Goal: Task Accomplishment & Management: Use online tool/utility

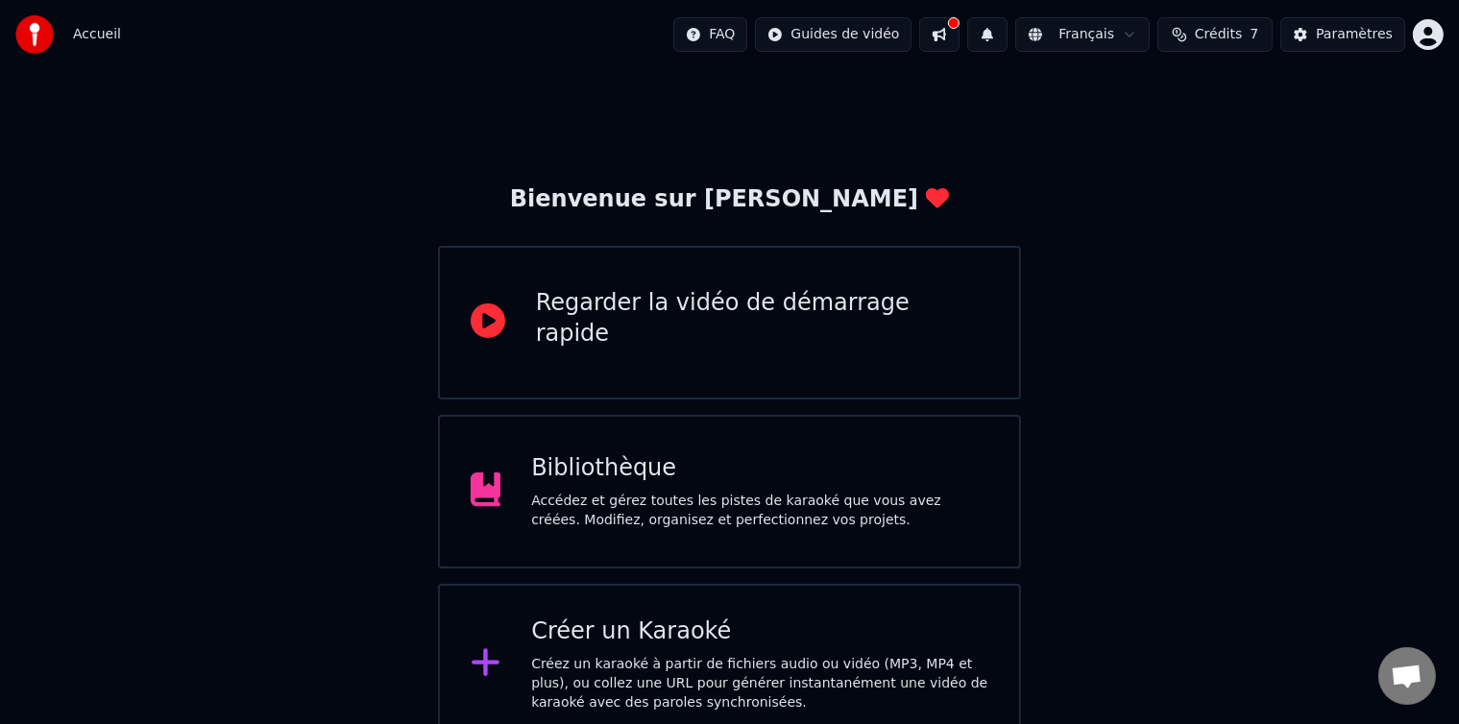
scroll to position [20, 0]
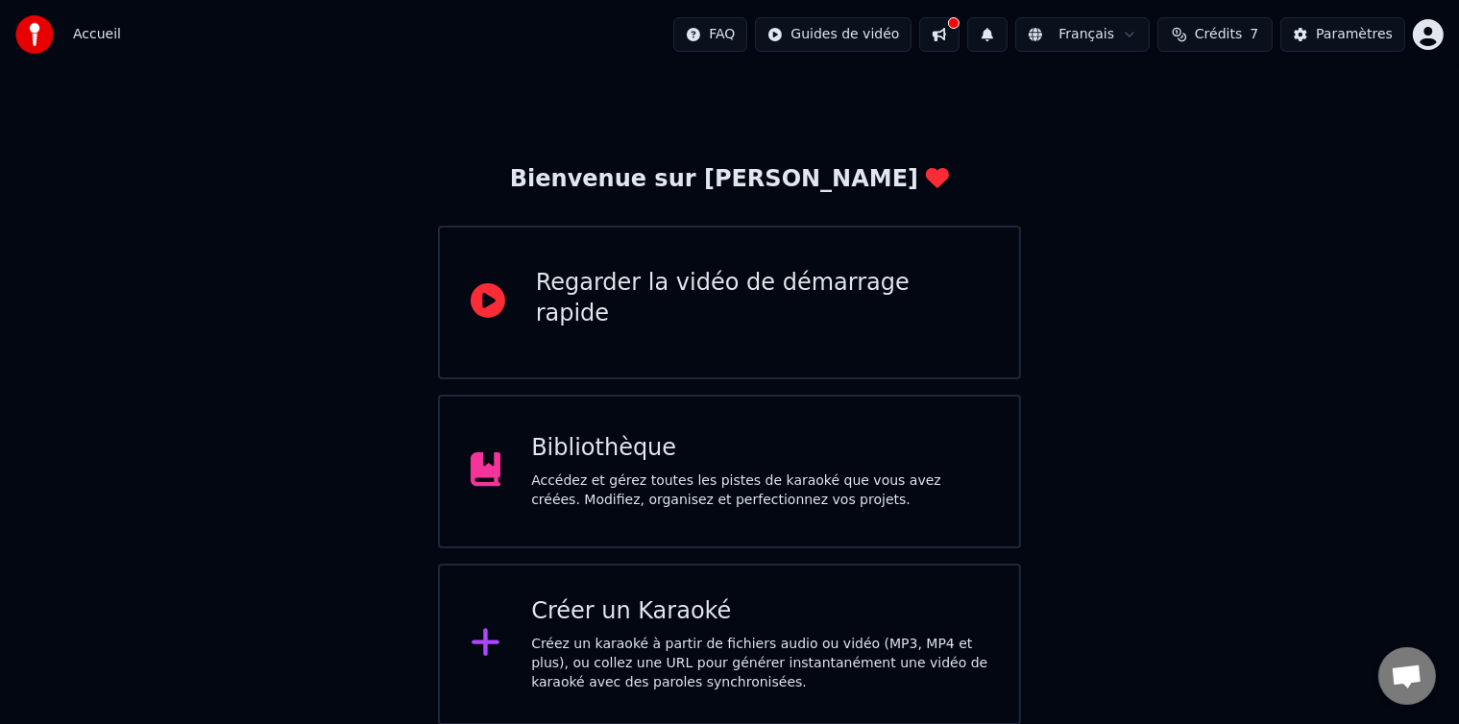
click at [843, 462] on div "Bibliothèque" at bounding box center [759, 448] width 457 height 31
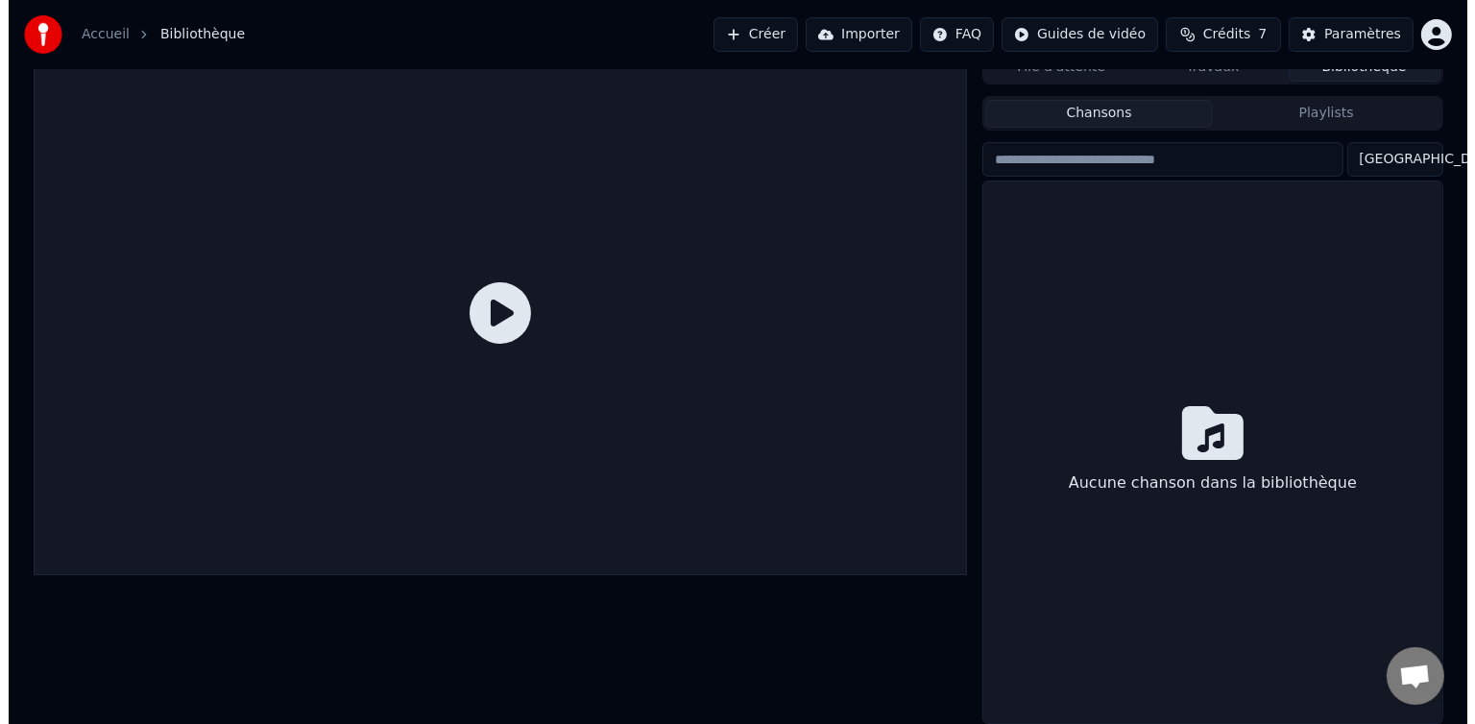
scroll to position [19, 0]
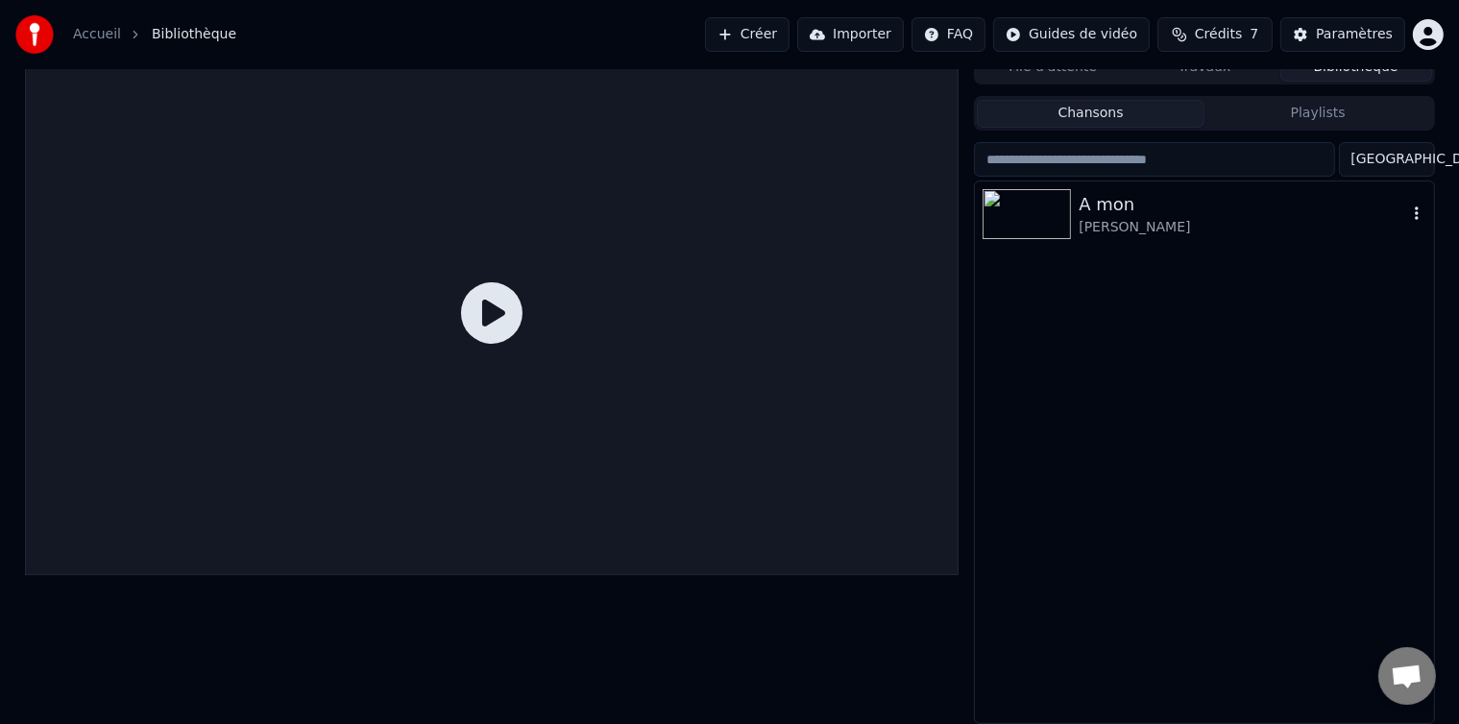
click at [1145, 224] on div "[PERSON_NAME]" at bounding box center [1243, 227] width 328 height 19
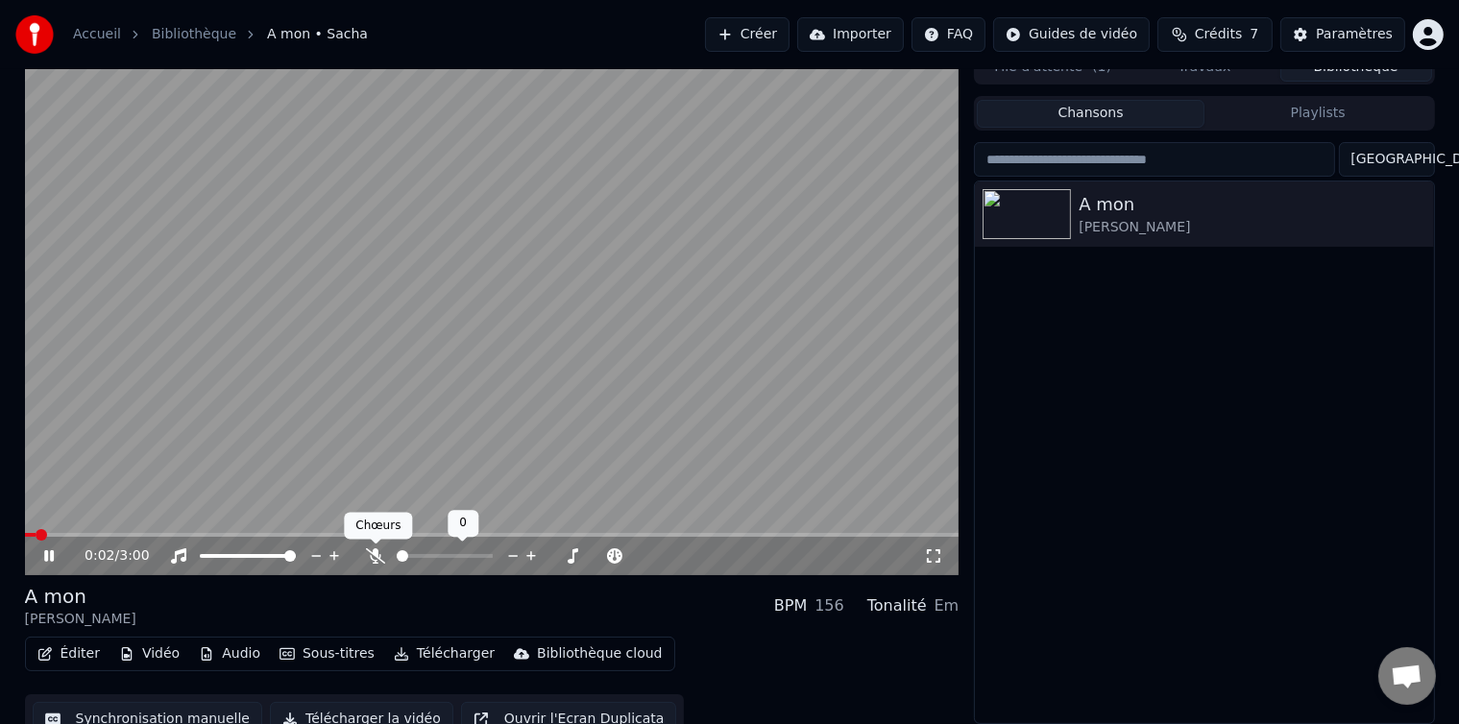
click at [377, 556] on icon at bounding box center [375, 555] width 19 height 15
click at [488, 558] on span at bounding box center [487, 556] width 12 height 12
click at [296, 562] on span at bounding box center [290, 556] width 12 height 12
click at [45, 558] on icon at bounding box center [49, 556] width 10 height 12
click at [81, 33] on link "Accueil" at bounding box center [97, 34] width 48 height 19
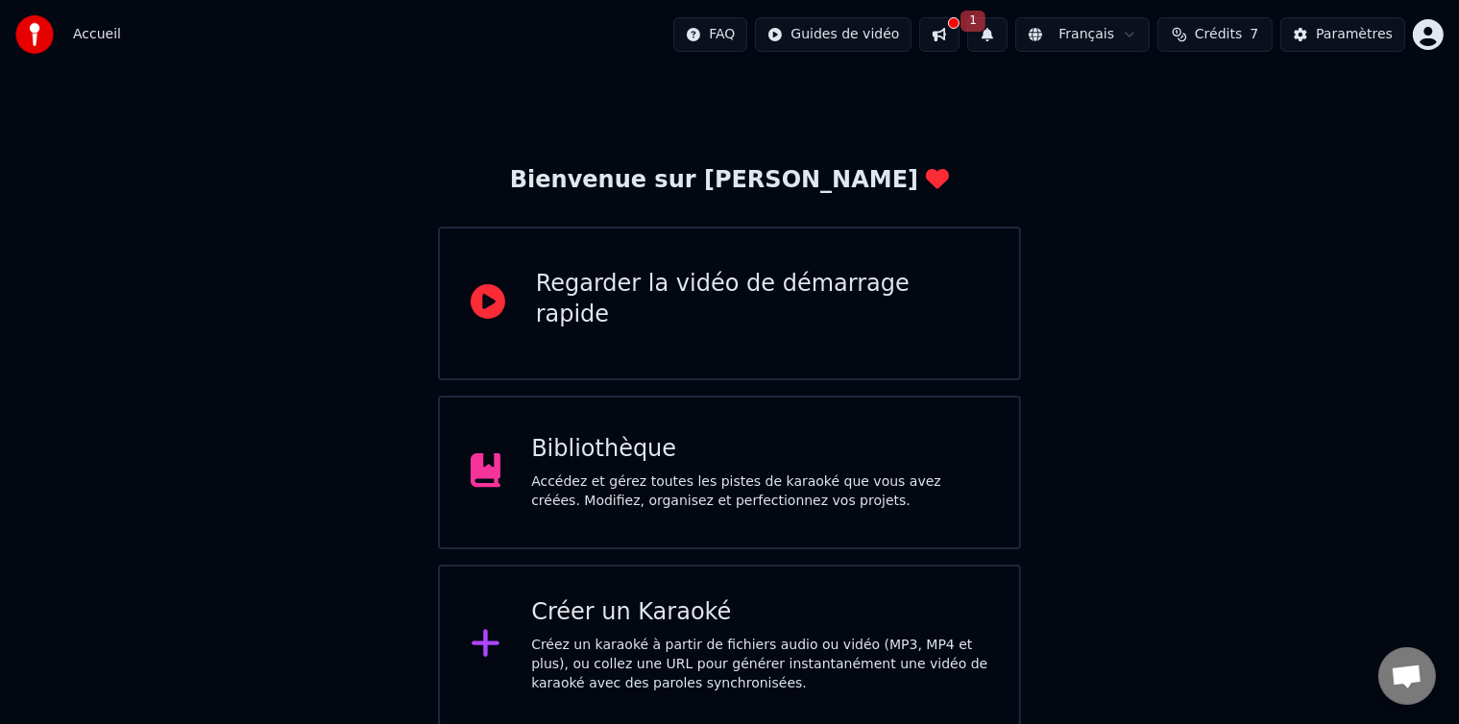
click at [703, 597] on div "Créer un Karaoké" at bounding box center [759, 612] width 457 height 31
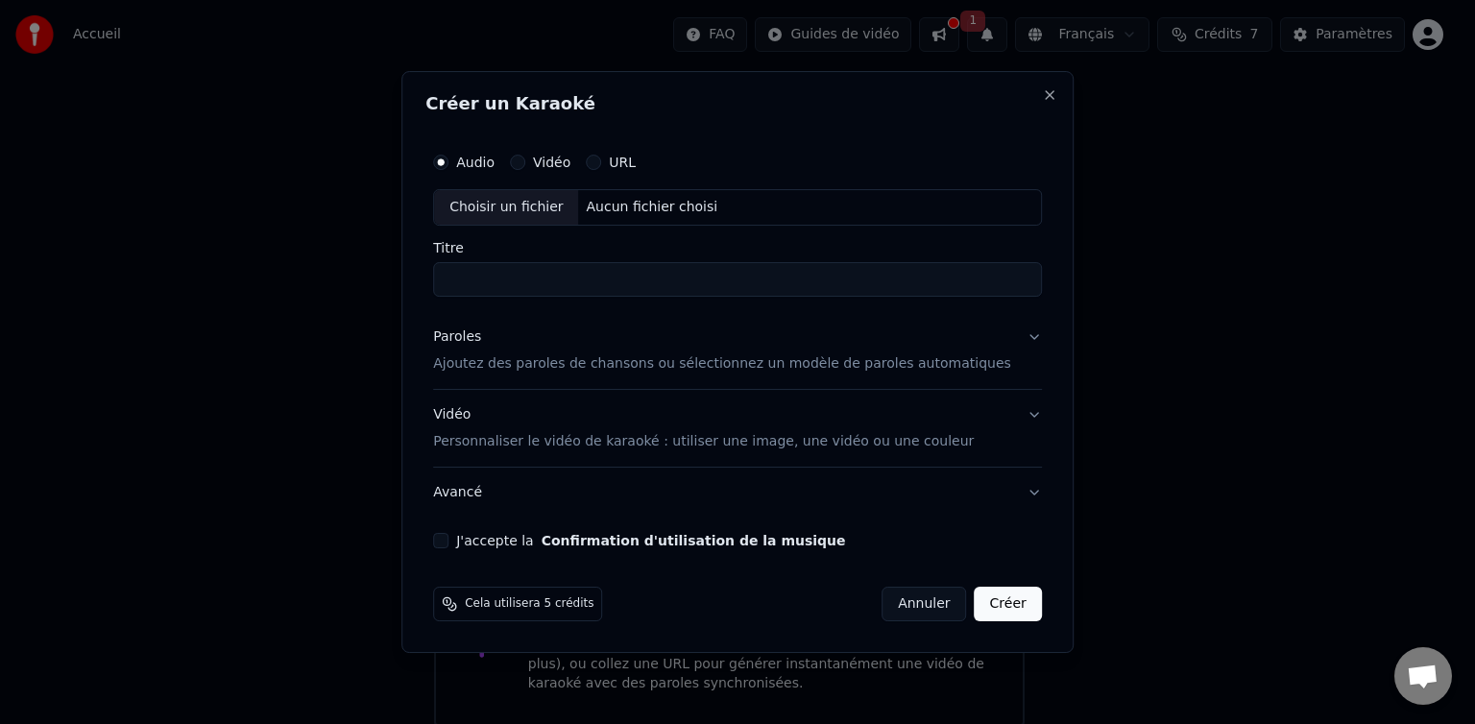
click at [618, 272] on input "Titre" at bounding box center [737, 279] width 609 height 35
click at [651, 214] on div "Aucun fichier choisi" at bounding box center [652, 207] width 147 height 19
type input "**********"
click at [484, 547] on label "J'accepte la Confirmation d'utilisation de la musique" at bounding box center [650, 540] width 389 height 13
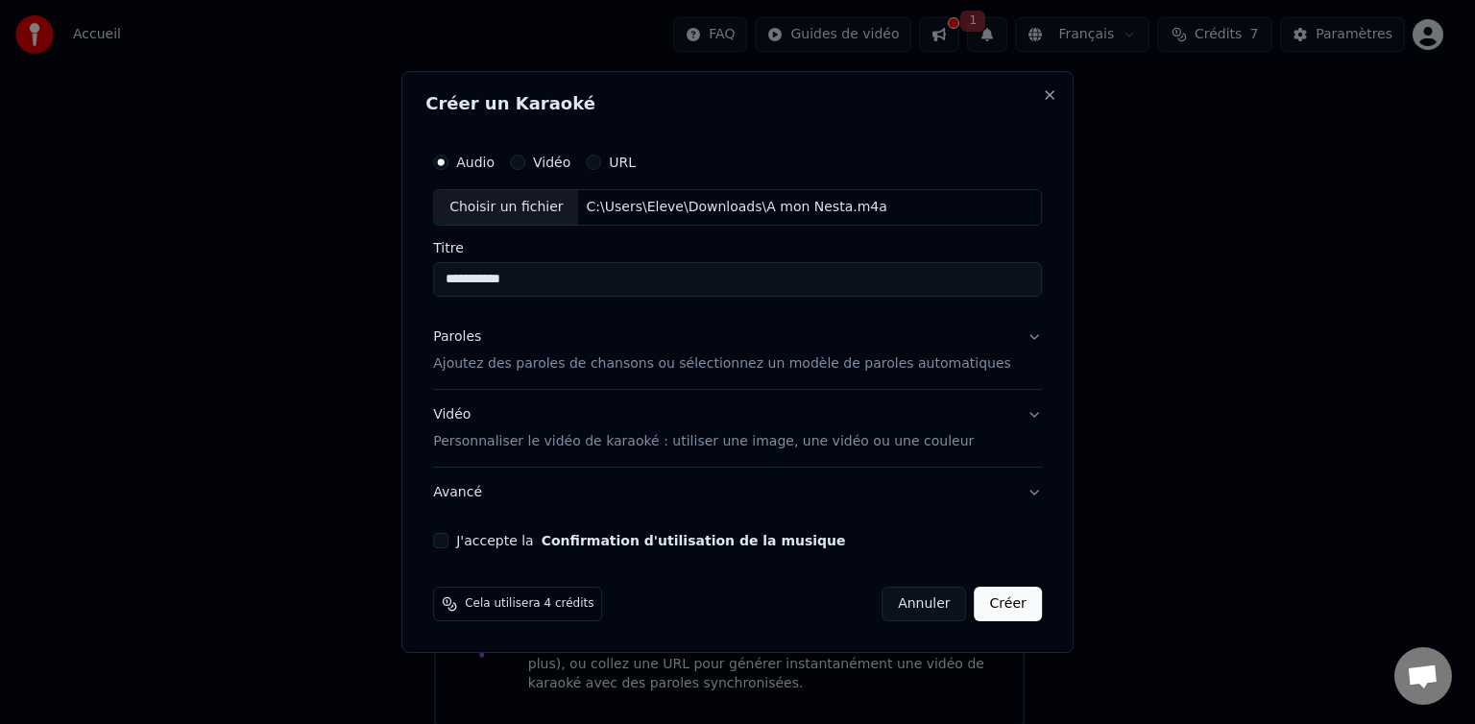
click at [449, 547] on button "J'accepte la Confirmation d'utilisation de la musique" at bounding box center [440, 540] width 15 height 15
click at [979, 607] on button "Créer" at bounding box center [1008, 604] width 67 height 35
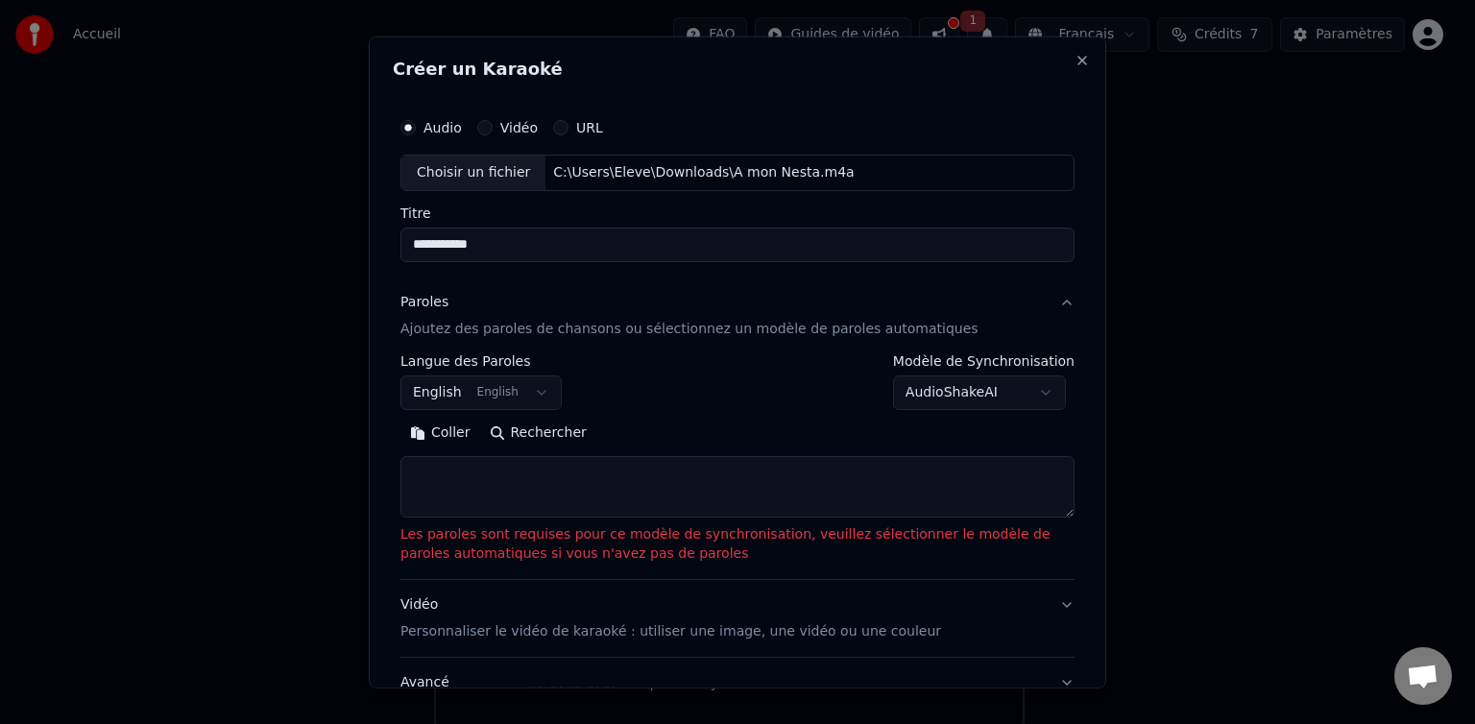
click at [522, 388] on button "English English" at bounding box center [481, 393] width 161 height 35
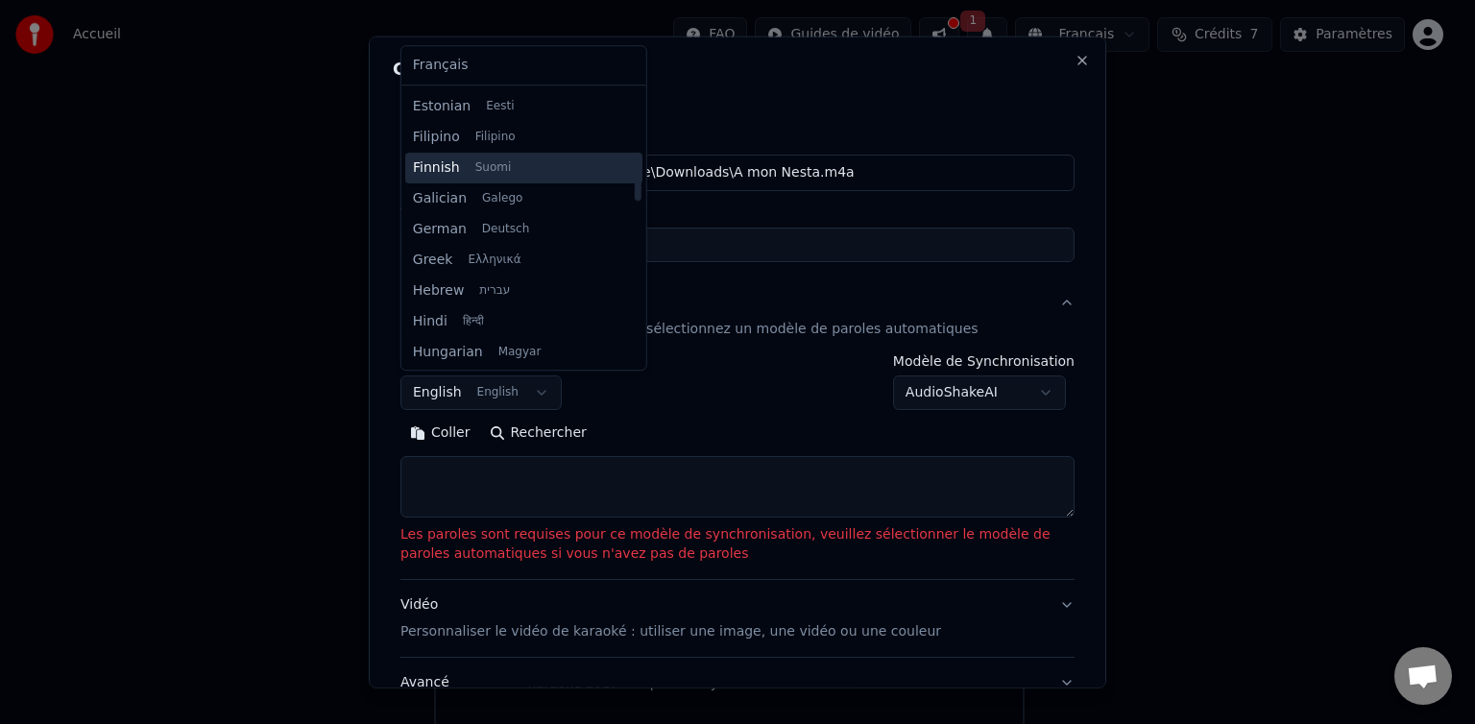
scroll to position [430, 0]
select select "**"
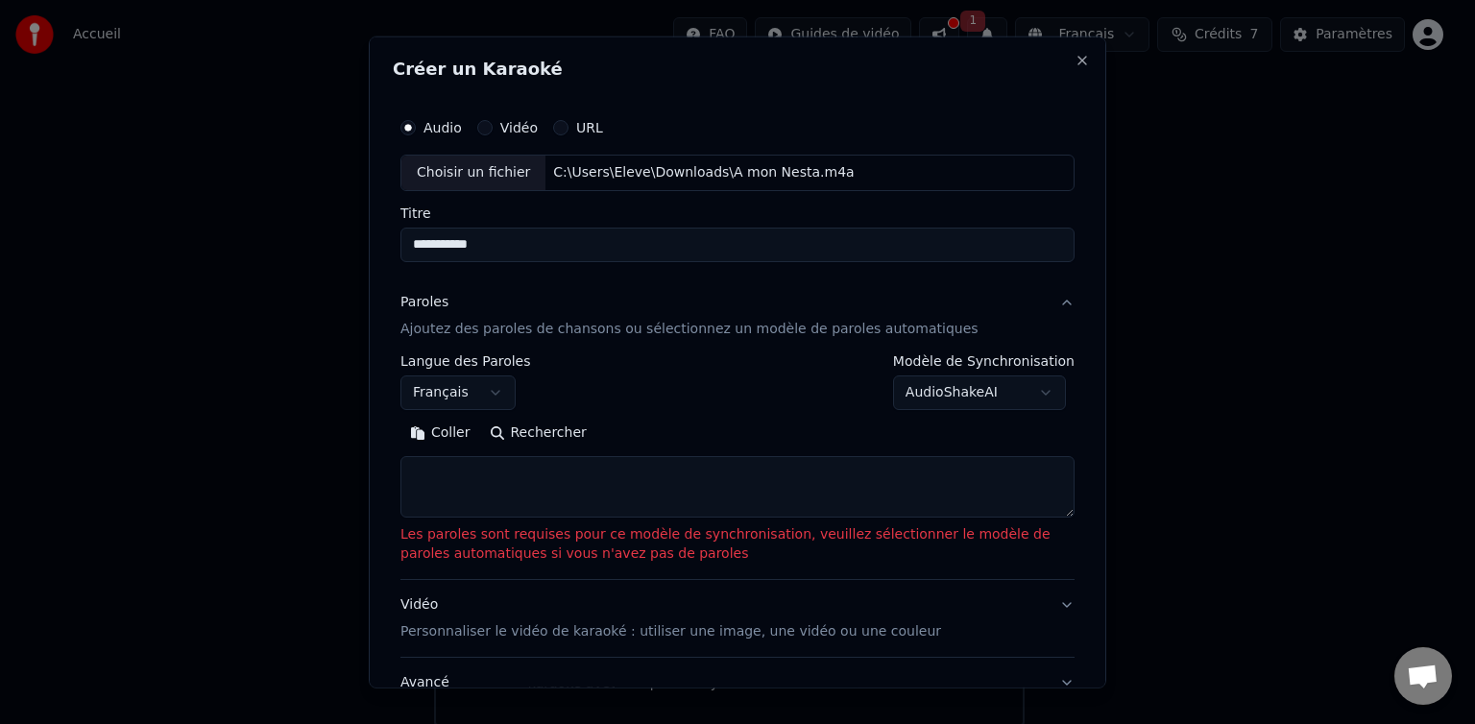
click at [717, 419] on div "Coller Rechercher" at bounding box center [738, 433] width 674 height 31
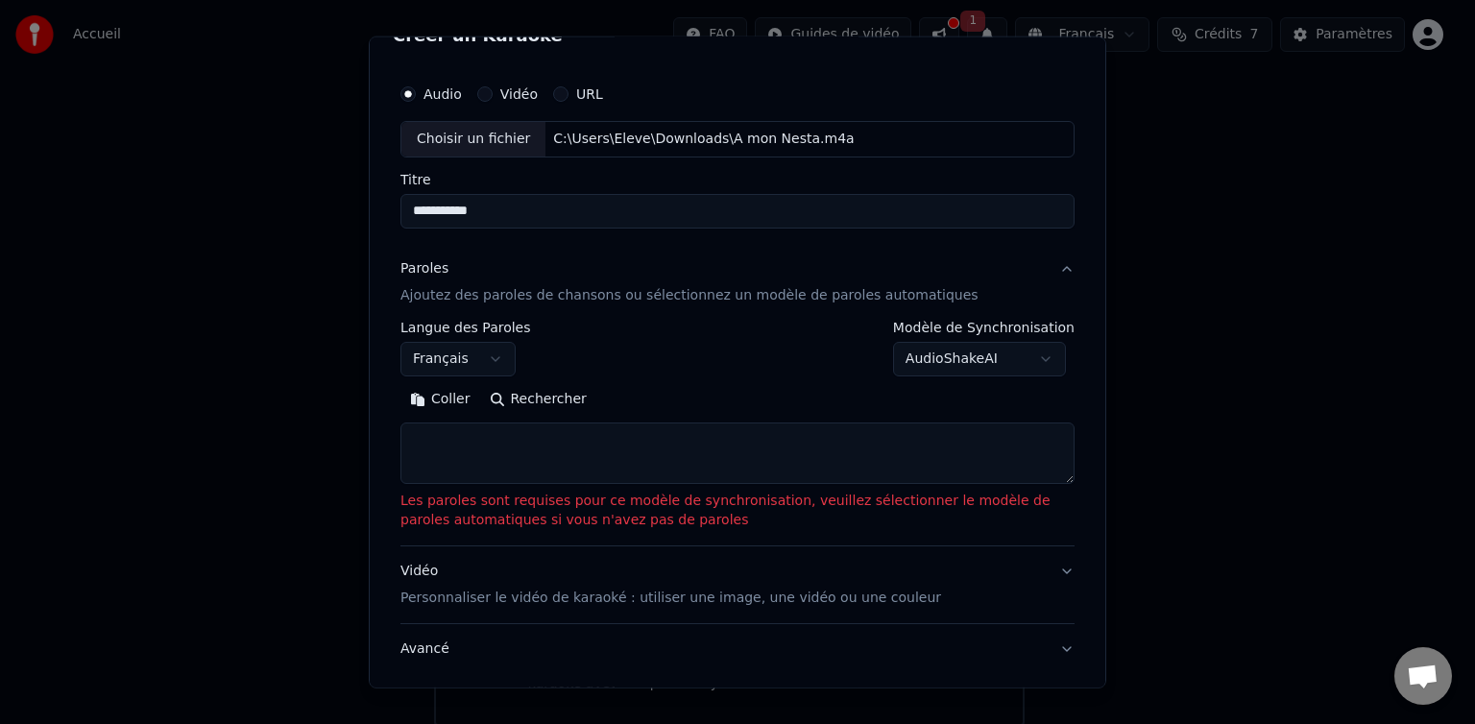
scroll to position [35, 0]
click at [814, 298] on p "Ajoutez des paroles de chansons ou sélectionnez un modèle de paroles automatiqu…" at bounding box center [690, 294] width 578 height 19
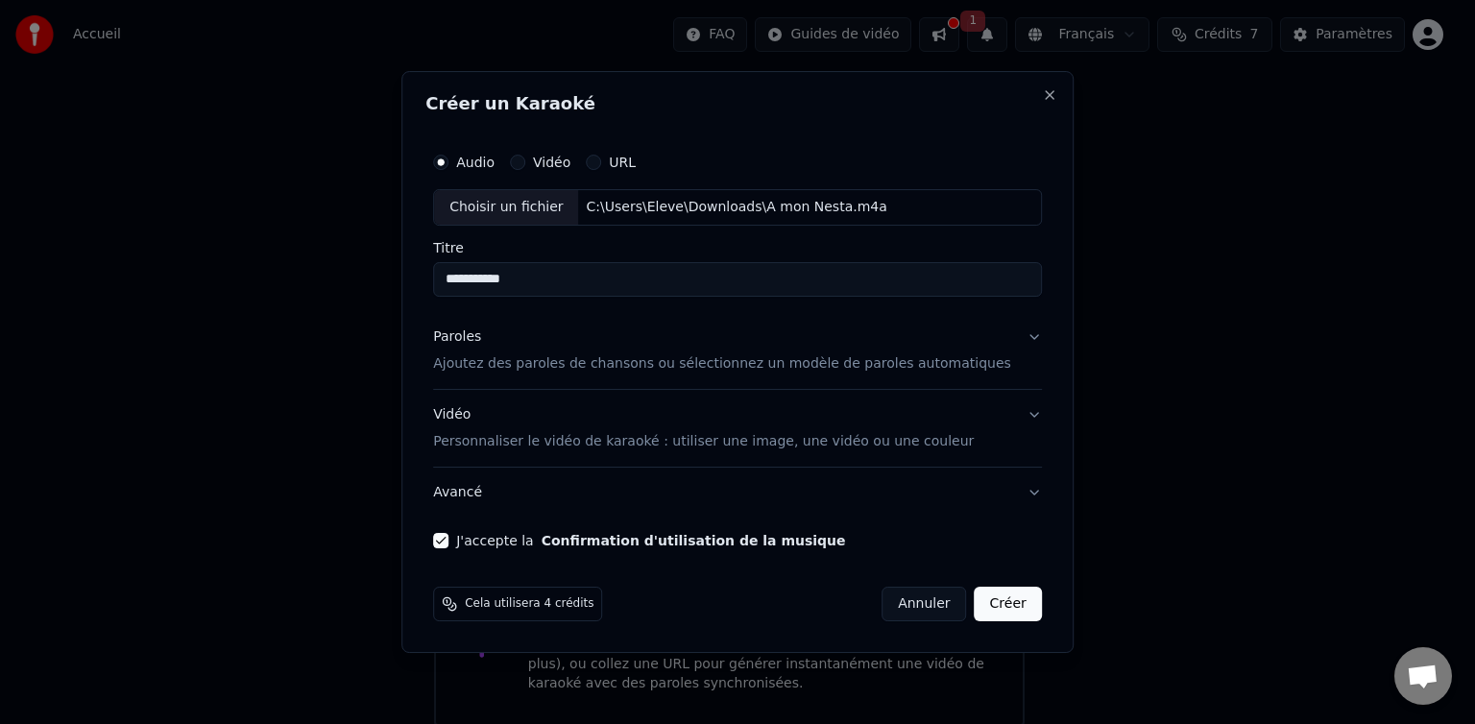
click at [996, 603] on button "Créer" at bounding box center [1008, 604] width 67 height 35
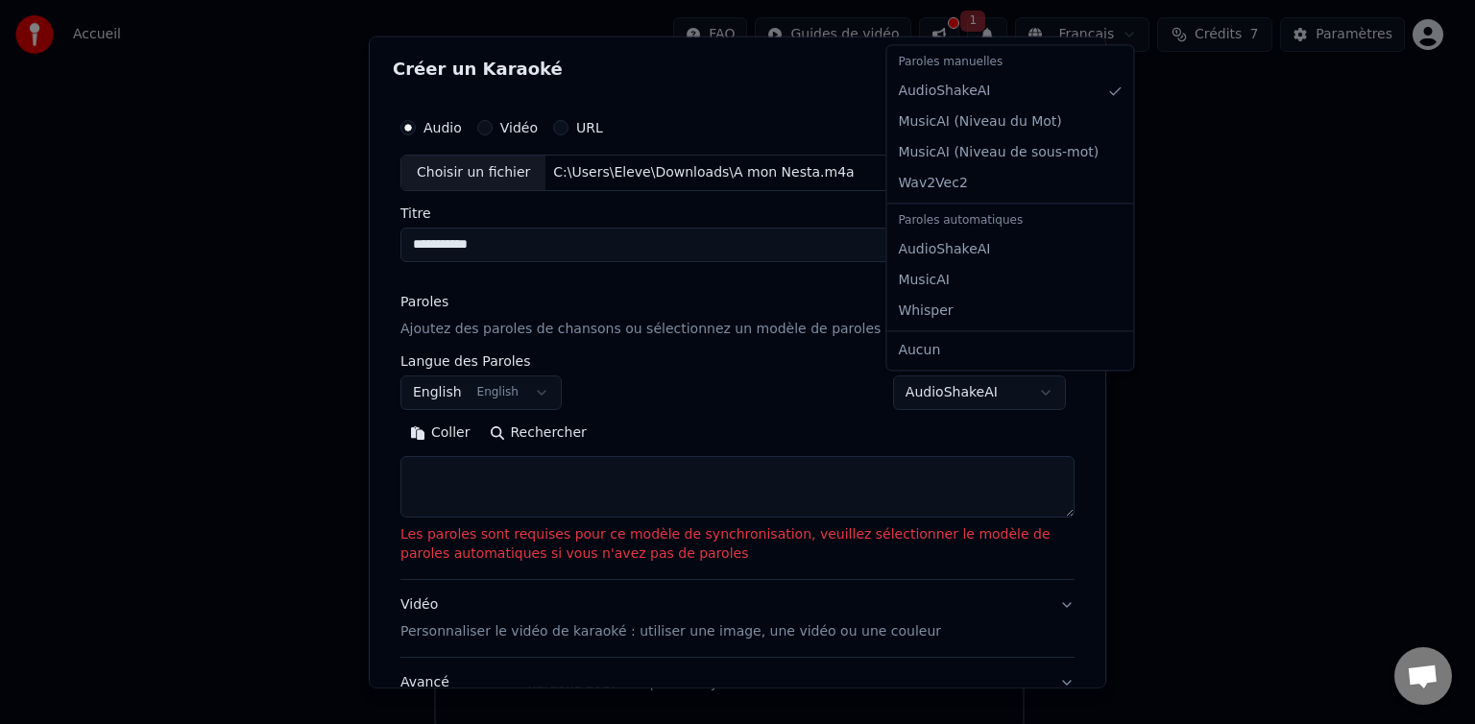
click at [1014, 393] on body "**********" at bounding box center [729, 353] width 1459 height 745
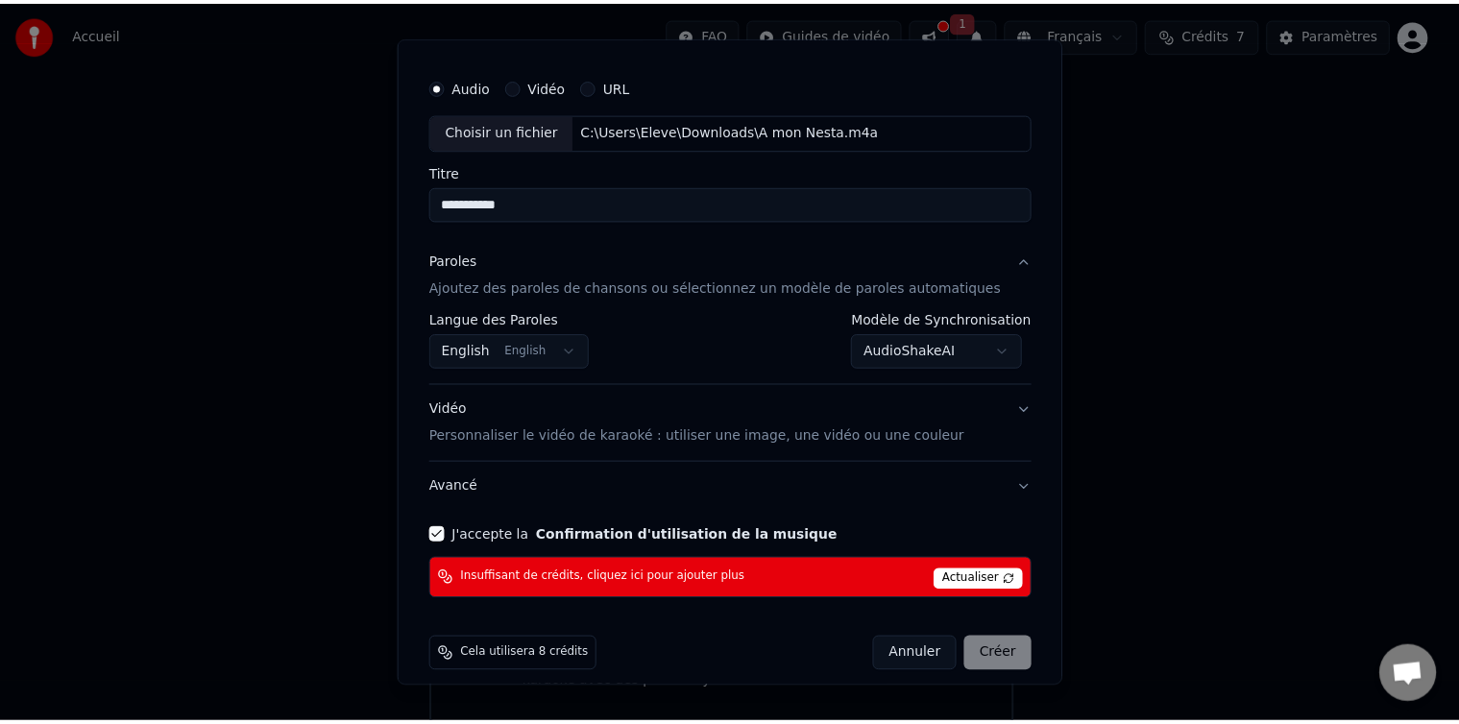
scroll to position [56, 0]
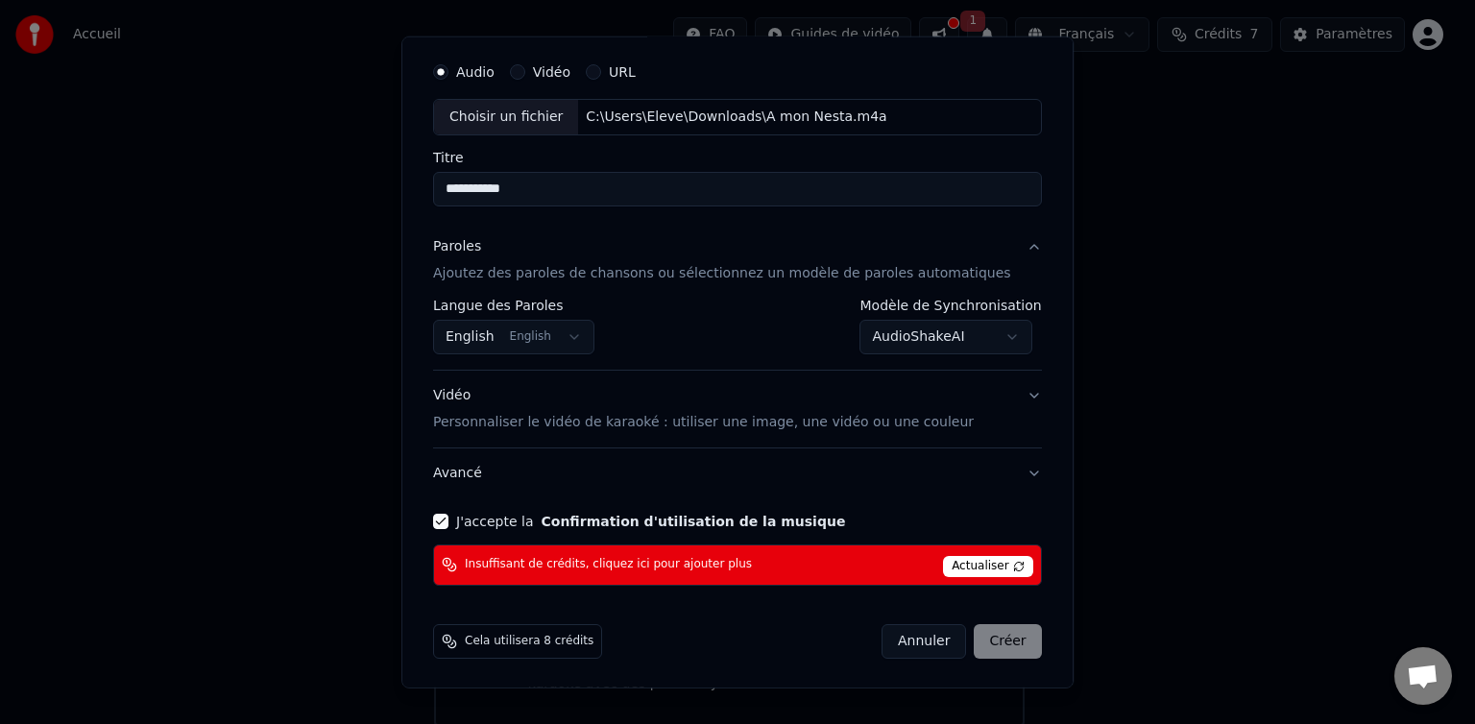
click at [948, 563] on span "Actualiser" at bounding box center [988, 566] width 90 height 21
click at [953, 562] on span "Actualiser" at bounding box center [988, 566] width 90 height 21
select select "**********"
select select
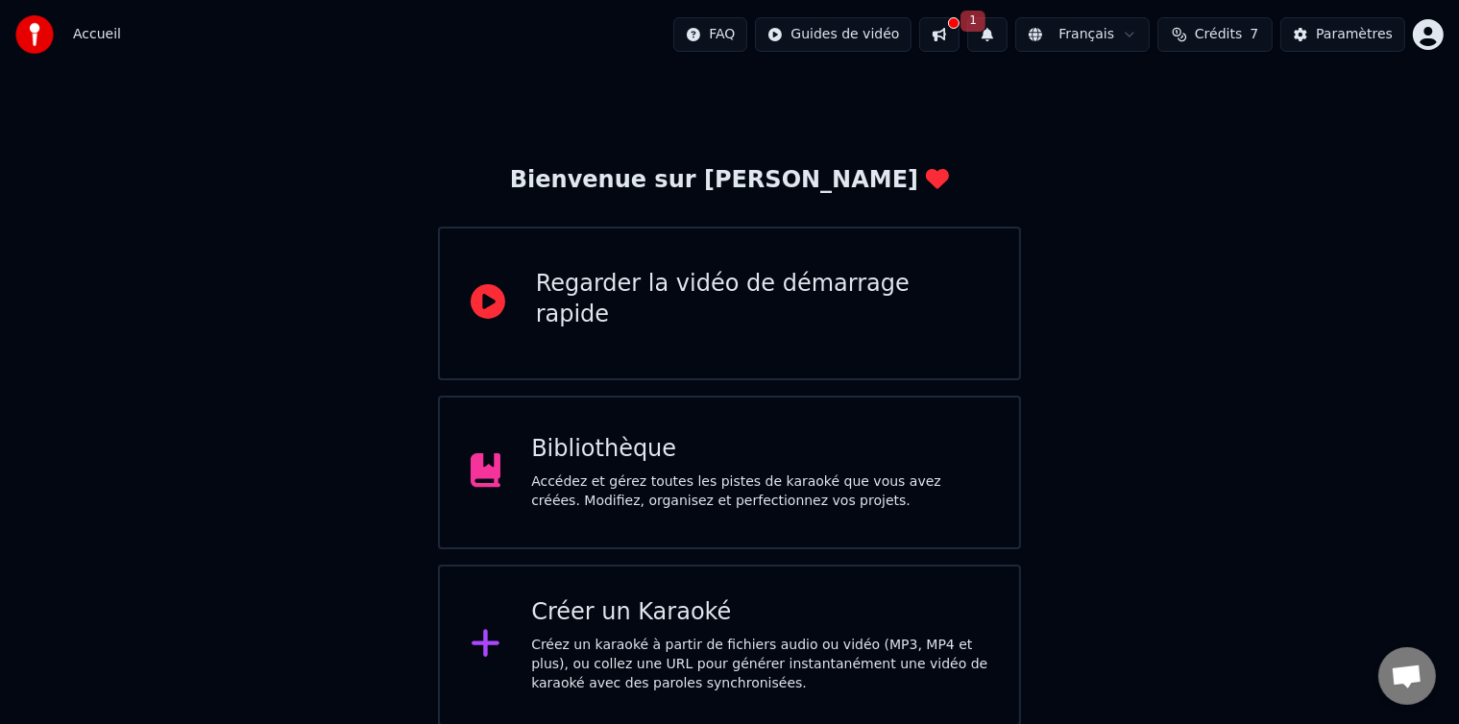
click at [1238, 35] on span "Crédits" at bounding box center [1218, 34] width 47 height 19
click at [1238, 187] on button "Actualiser" at bounding box center [1223, 178] width 114 height 35
click at [1234, 184] on button "Actualiser" at bounding box center [1223, 178] width 114 height 35
drag, startPoint x: 1136, startPoint y: 119, endPoint x: 1124, endPoint y: 127, distance: 14.7
click at [1124, 127] on td "15" at bounding box center [1124, 127] width 85 height 35
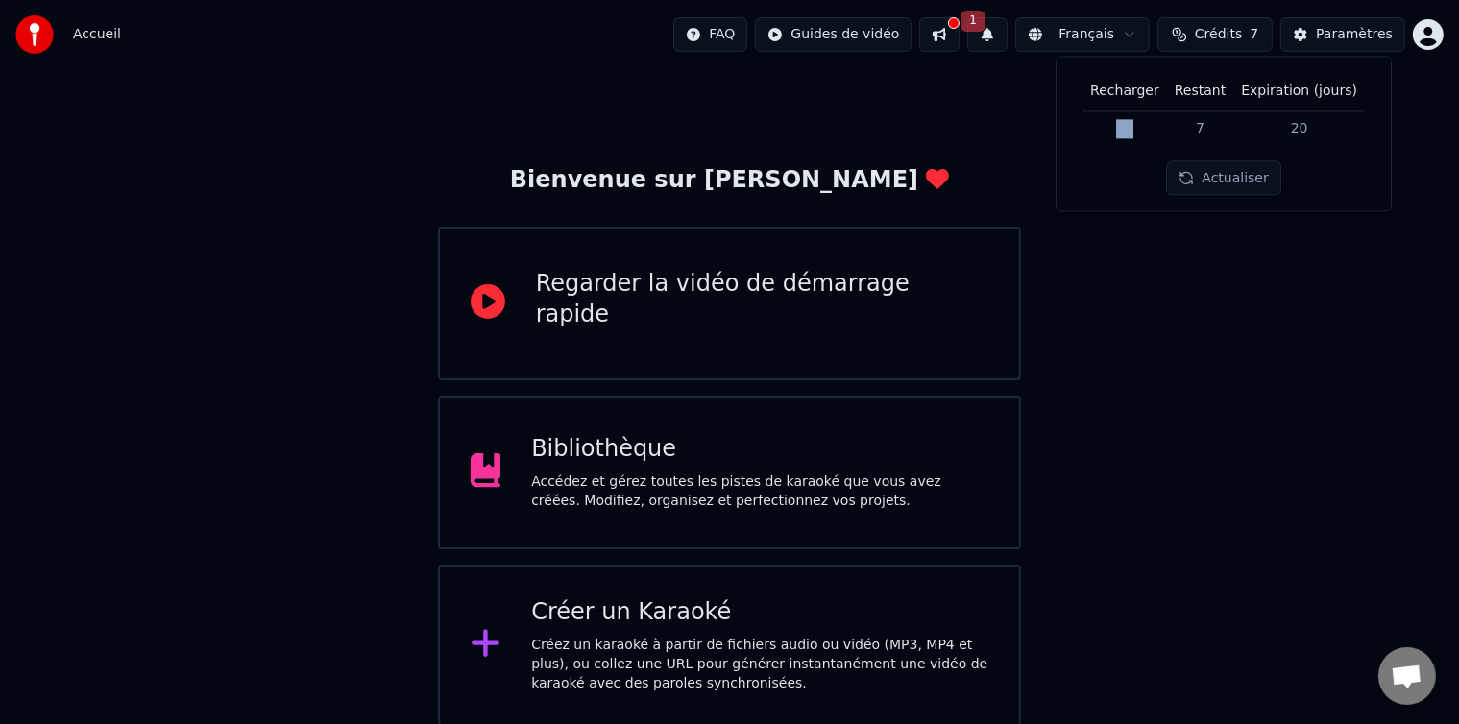
click at [1144, 127] on td "15" at bounding box center [1124, 127] width 85 height 35
click at [1138, 127] on td "15" at bounding box center [1124, 127] width 85 height 35
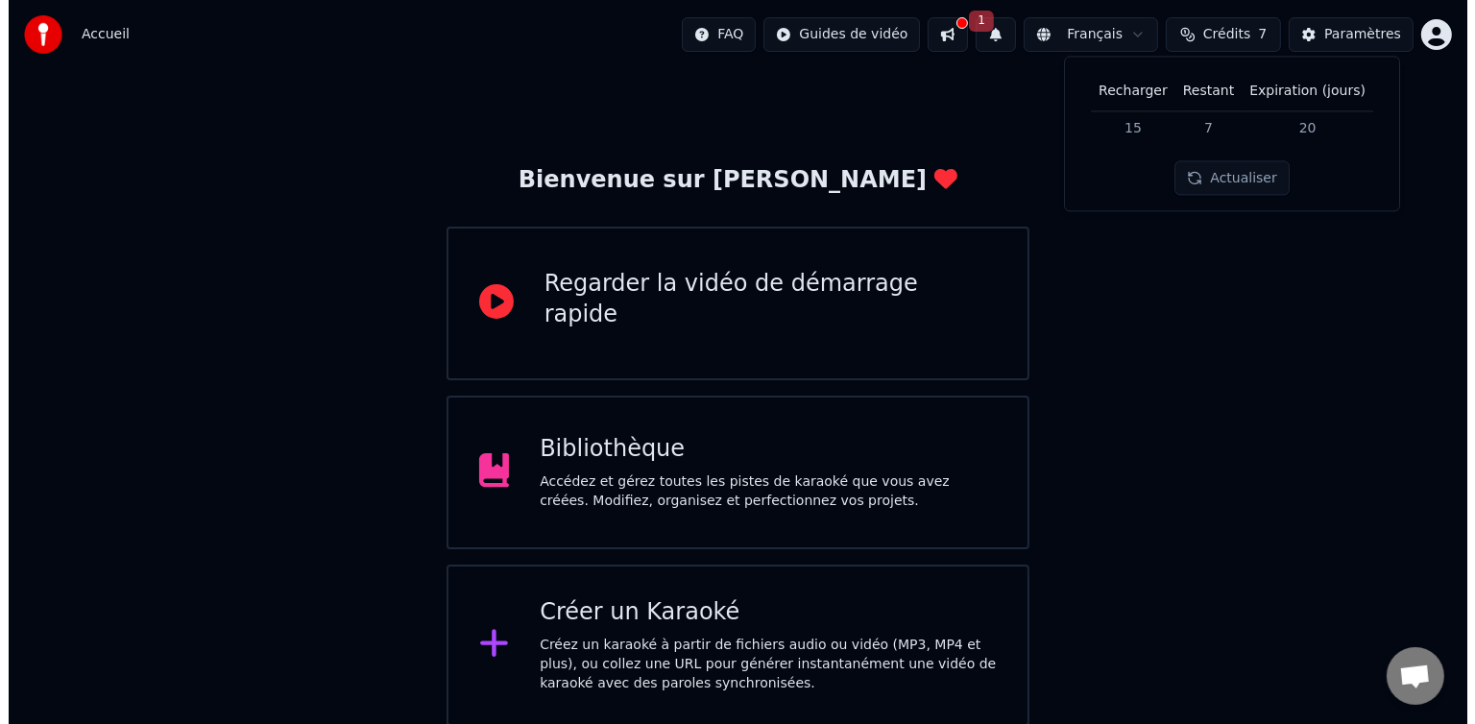
scroll to position [20, 0]
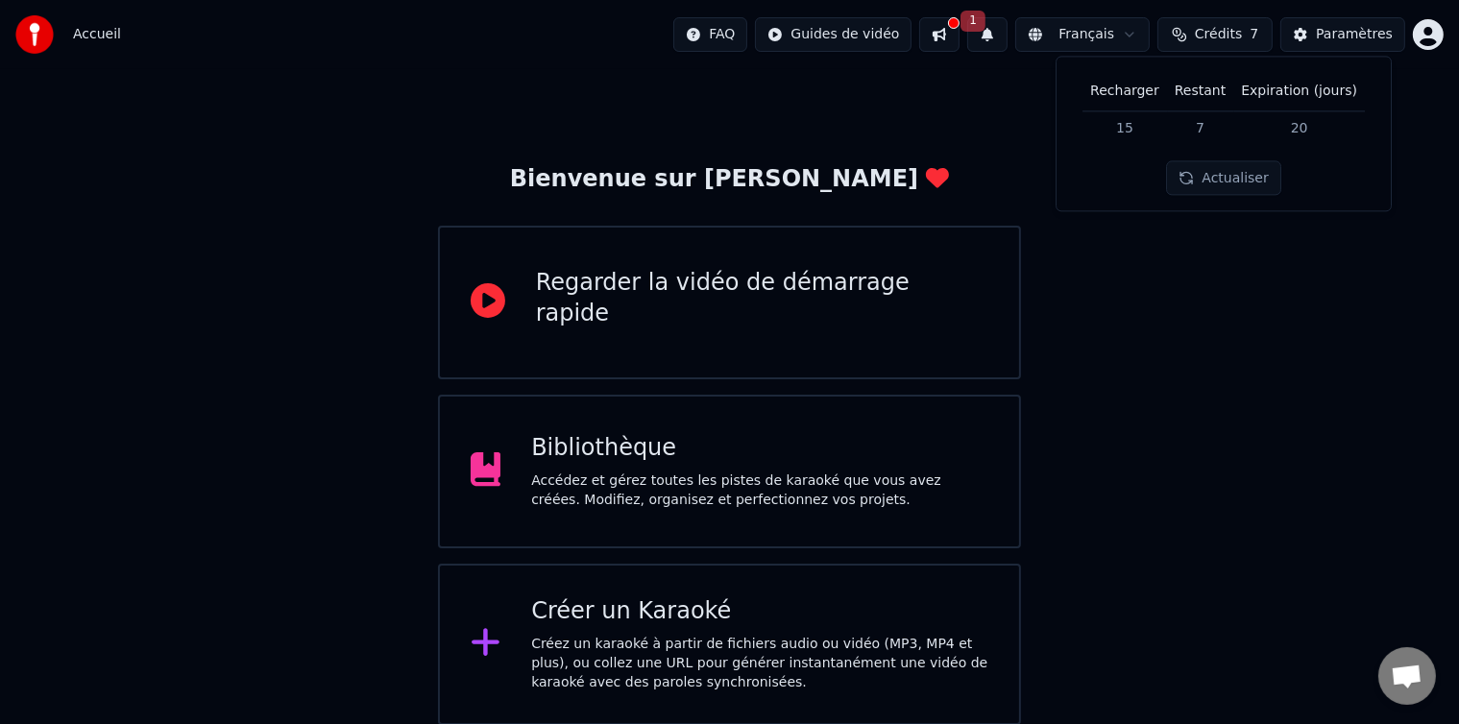
click at [870, 596] on div "Créer un Karaoké" at bounding box center [759, 611] width 457 height 31
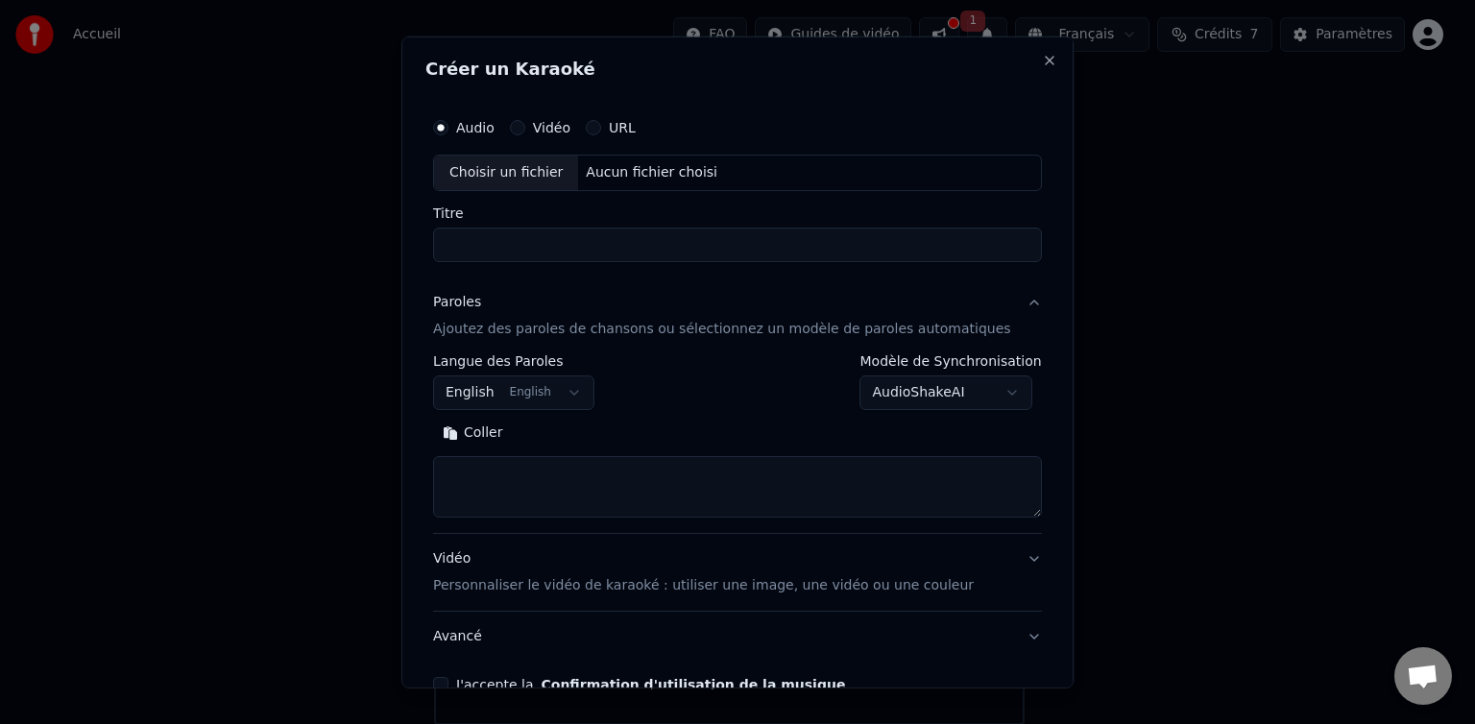
click at [585, 387] on body "**********" at bounding box center [729, 352] width 1459 height 745
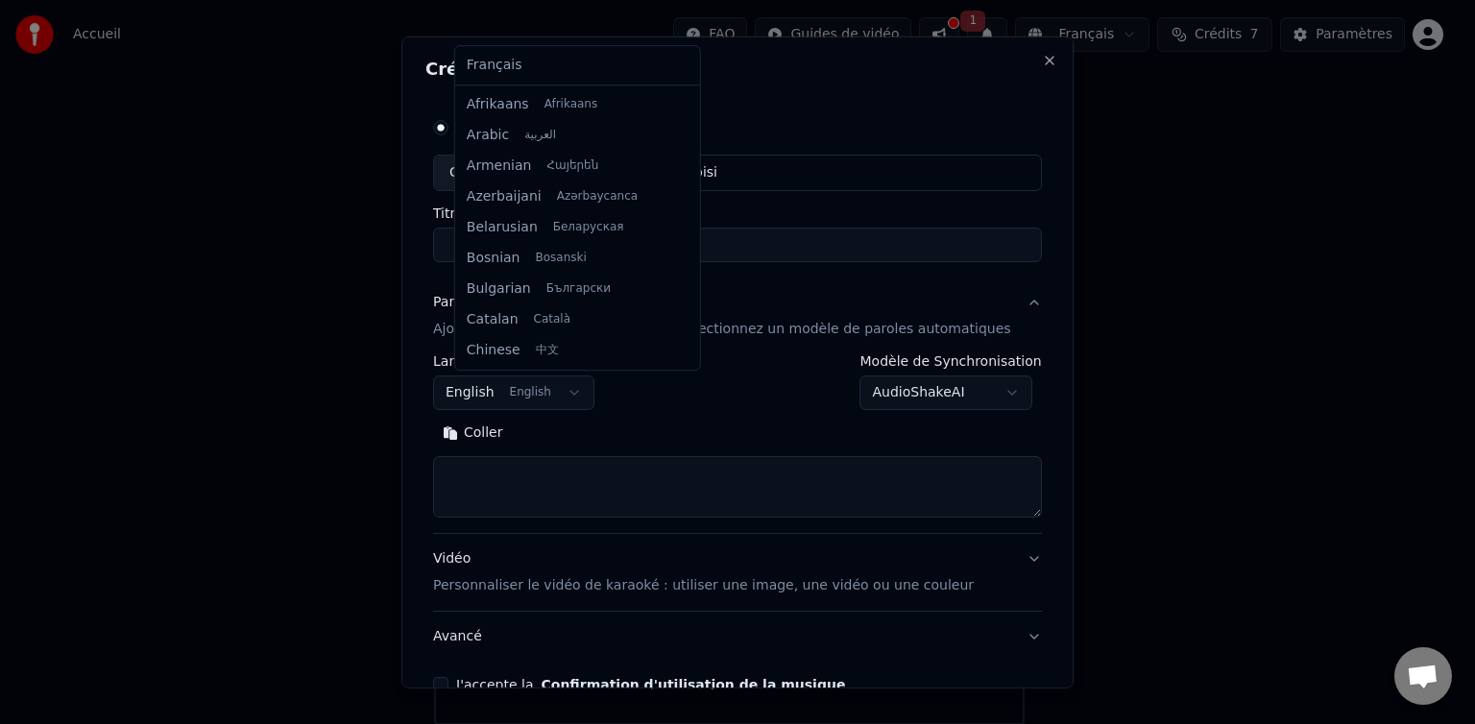
scroll to position [154, 0]
select select "**"
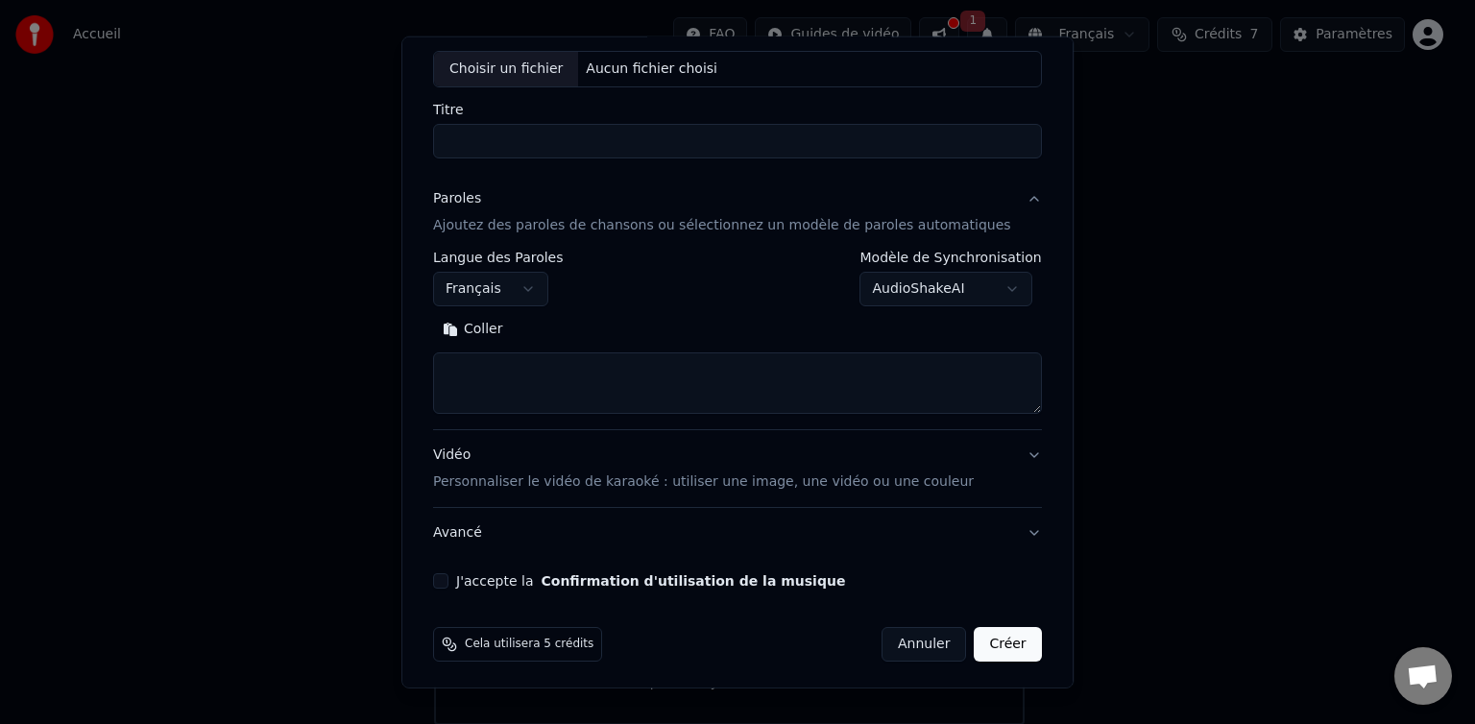
scroll to position [104, 0]
click at [494, 334] on button "Coller" at bounding box center [473, 329] width 80 height 31
type textarea "**********"
drag, startPoint x: 599, startPoint y: 384, endPoint x: 443, endPoint y: 390, distance: 156.7
click at [443, 390] on div "**********" at bounding box center [737, 362] width 672 height 652
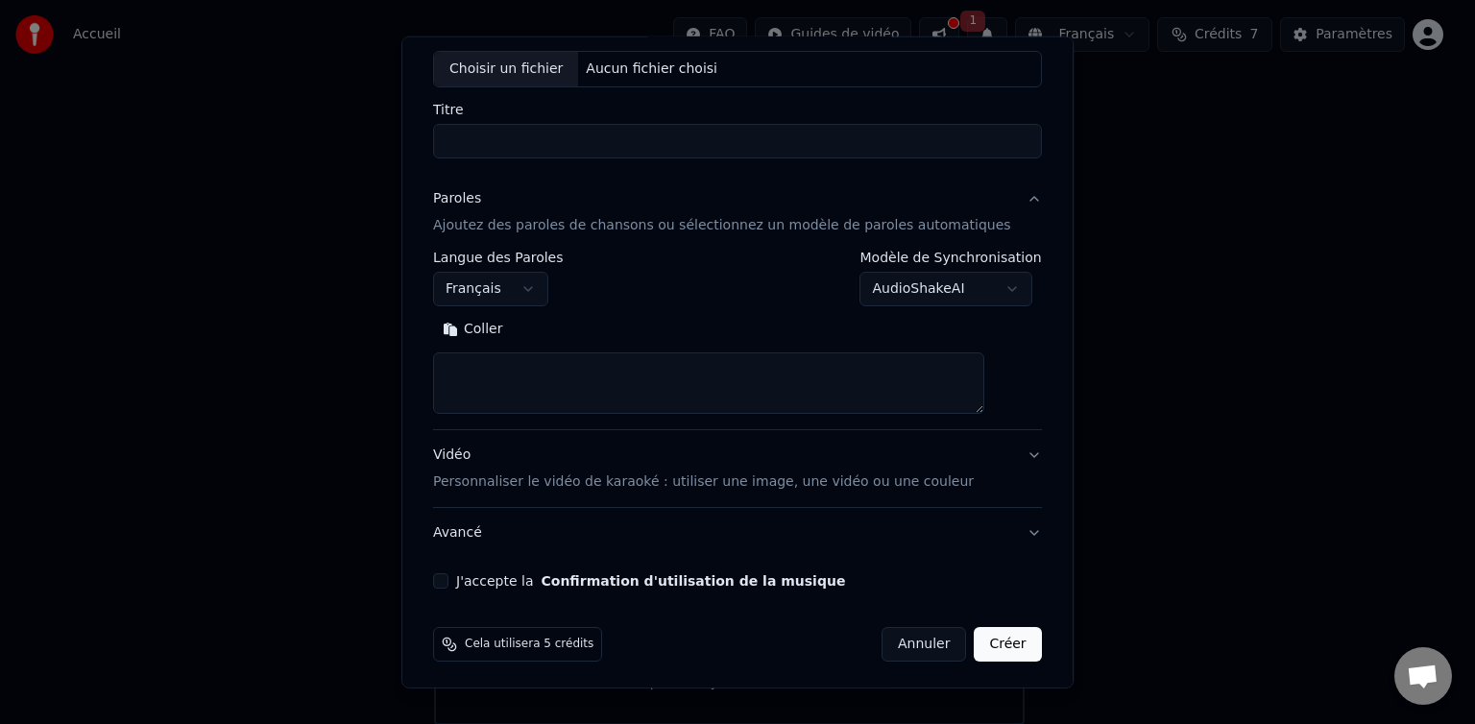
click at [449, 582] on button "J'accepte la Confirmation d'utilisation de la musique" at bounding box center [440, 580] width 15 height 15
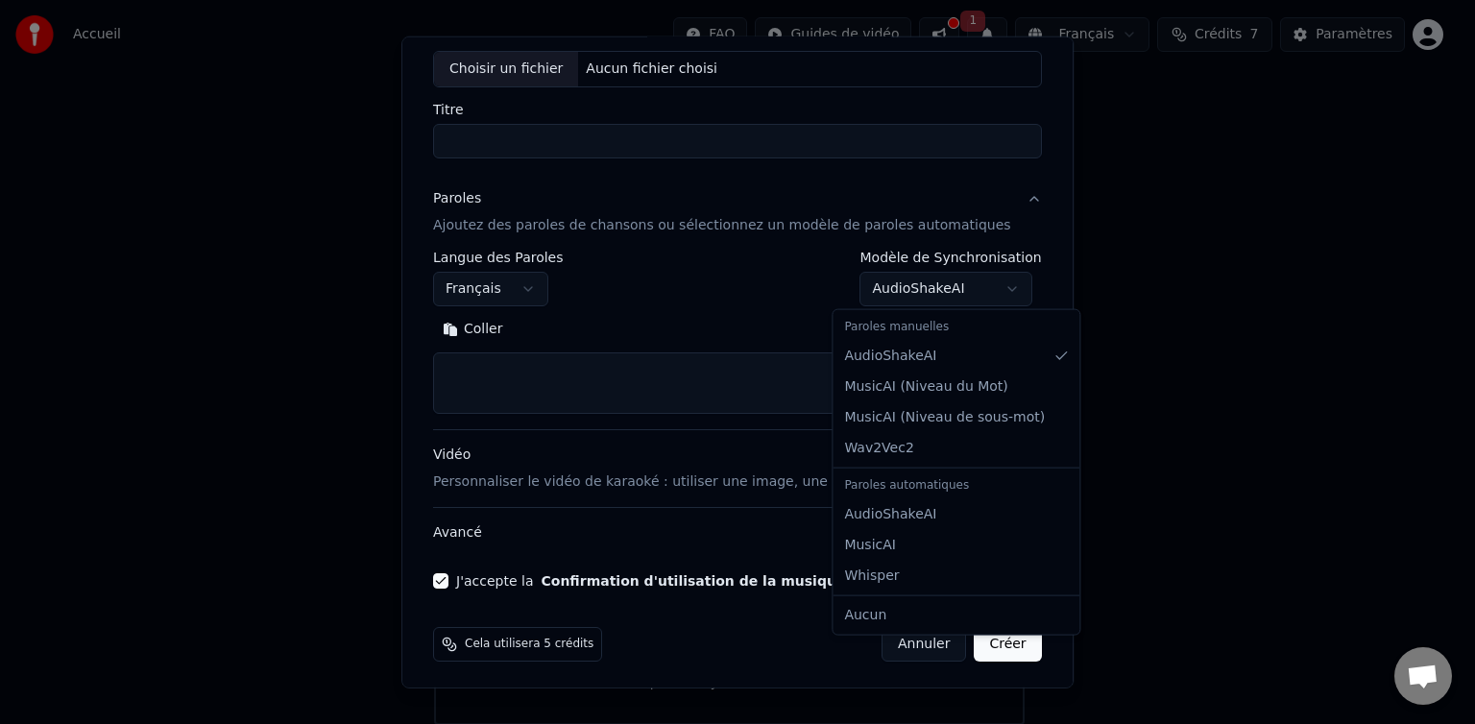
click at [966, 283] on body "**********" at bounding box center [729, 352] width 1459 height 745
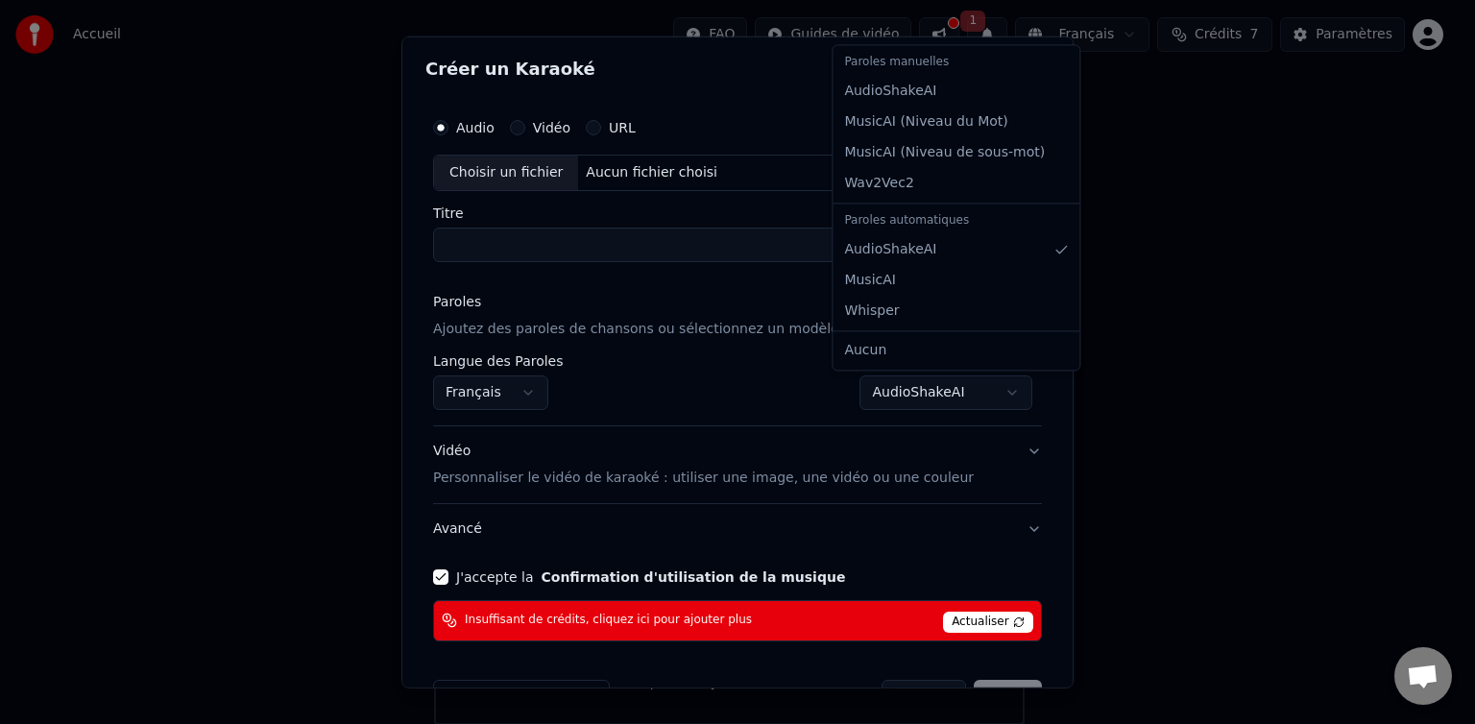
click at [953, 399] on body "**********" at bounding box center [729, 352] width 1459 height 745
click at [949, 392] on body "**********" at bounding box center [729, 352] width 1459 height 745
select select "*******"
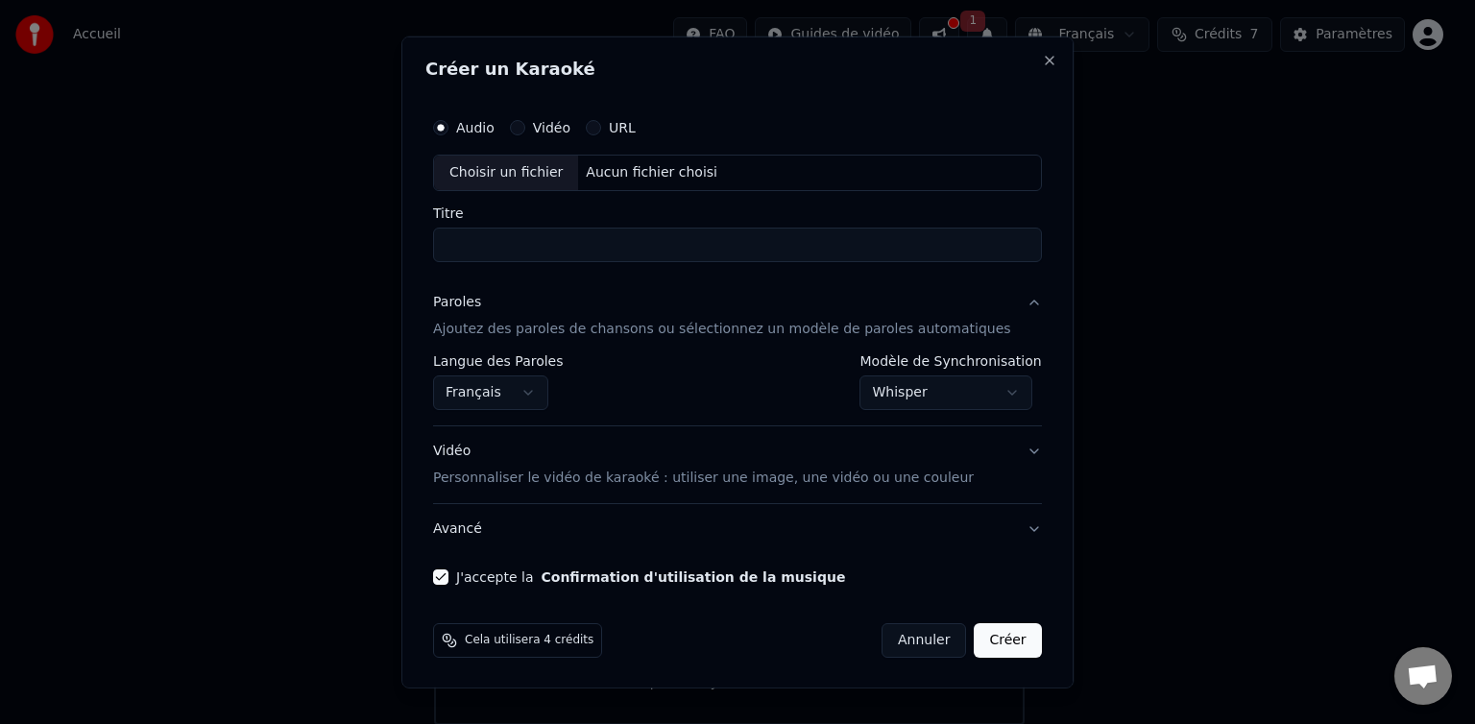
click at [975, 644] on button "Créer" at bounding box center [1008, 640] width 67 height 35
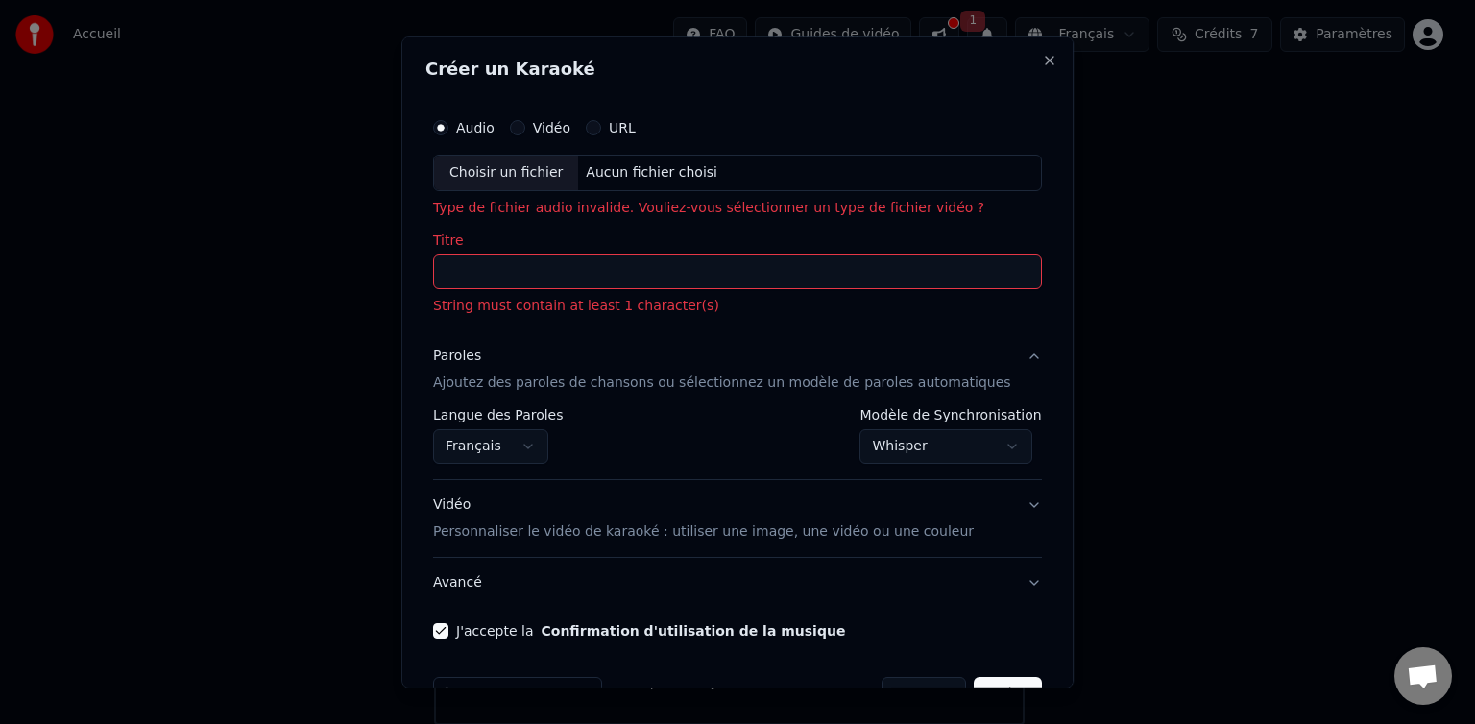
click at [630, 272] on input "Titre" at bounding box center [737, 272] width 609 height 35
click at [557, 180] on div "Choisir un fichier" at bounding box center [506, 173] width 144 height 35
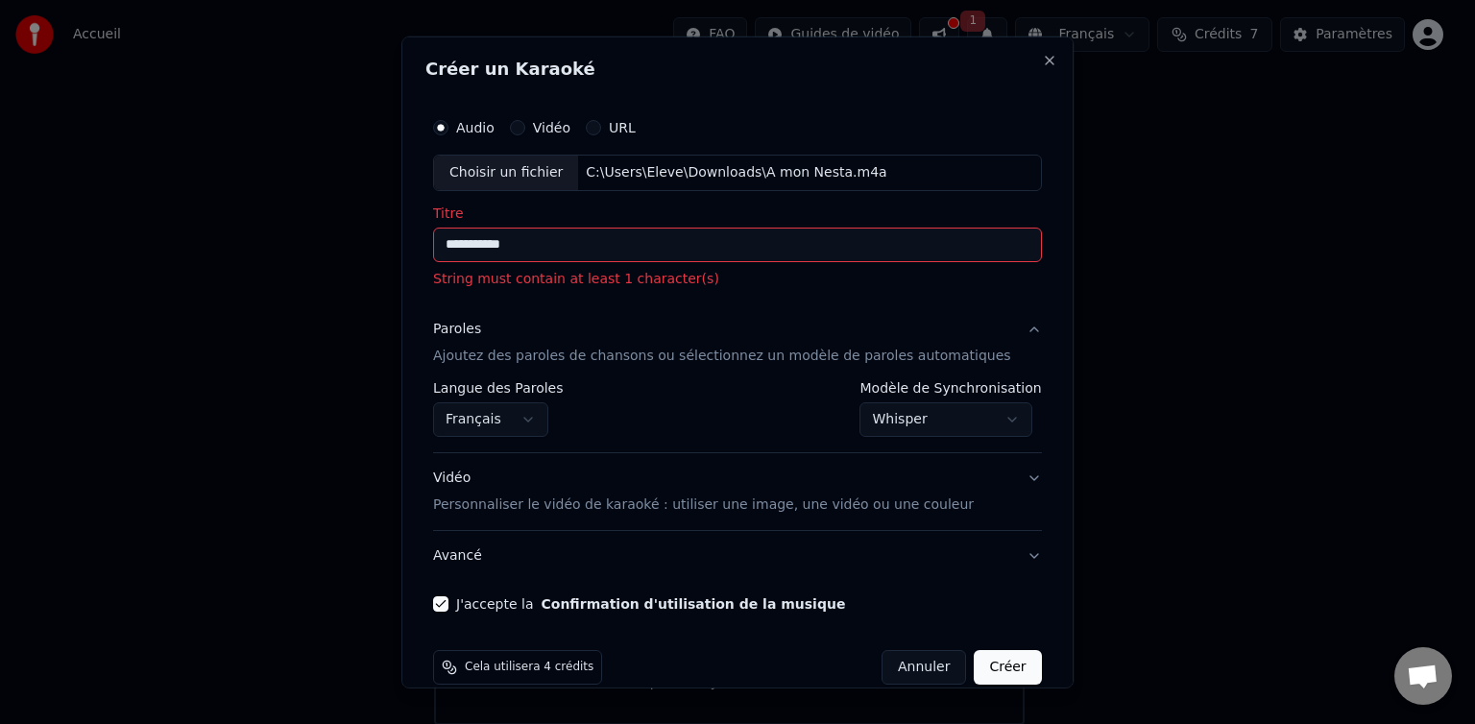
scroll to position [27, 0]
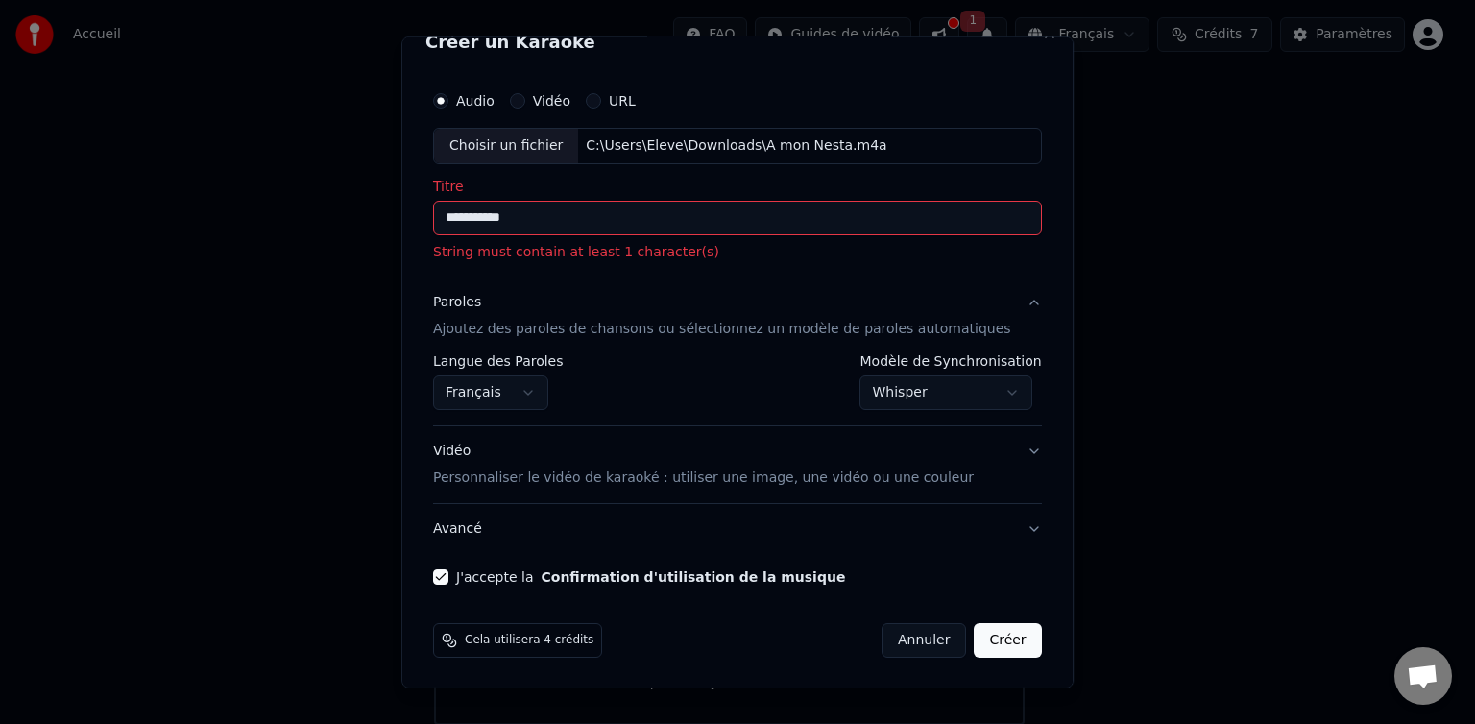
click at [572, 211] on input "**********" at bounding box center [737, 218] width 609 height 35
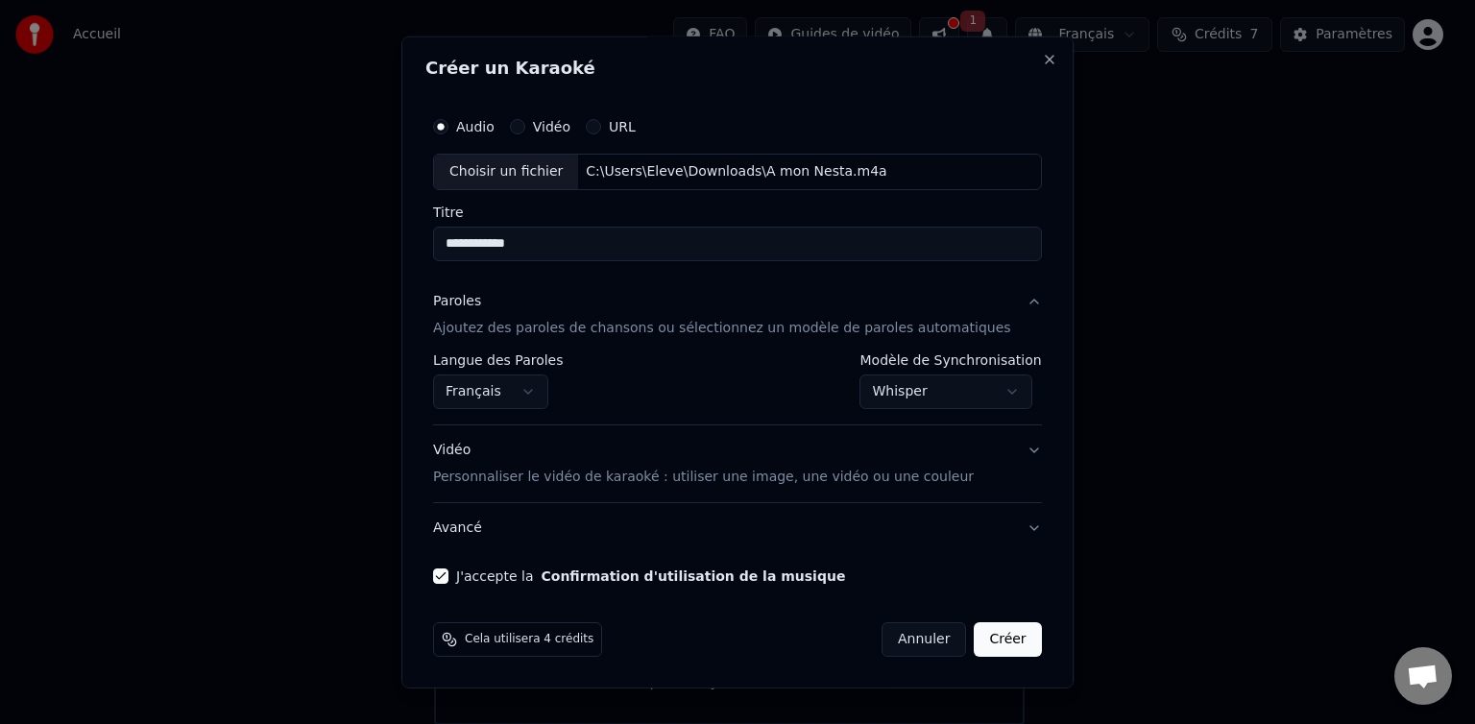
scroll to position [0, 0]
type input "**********"
click at [1009, 652] on button "Créer" at bounding box center [1008, 640] width 67 height 35
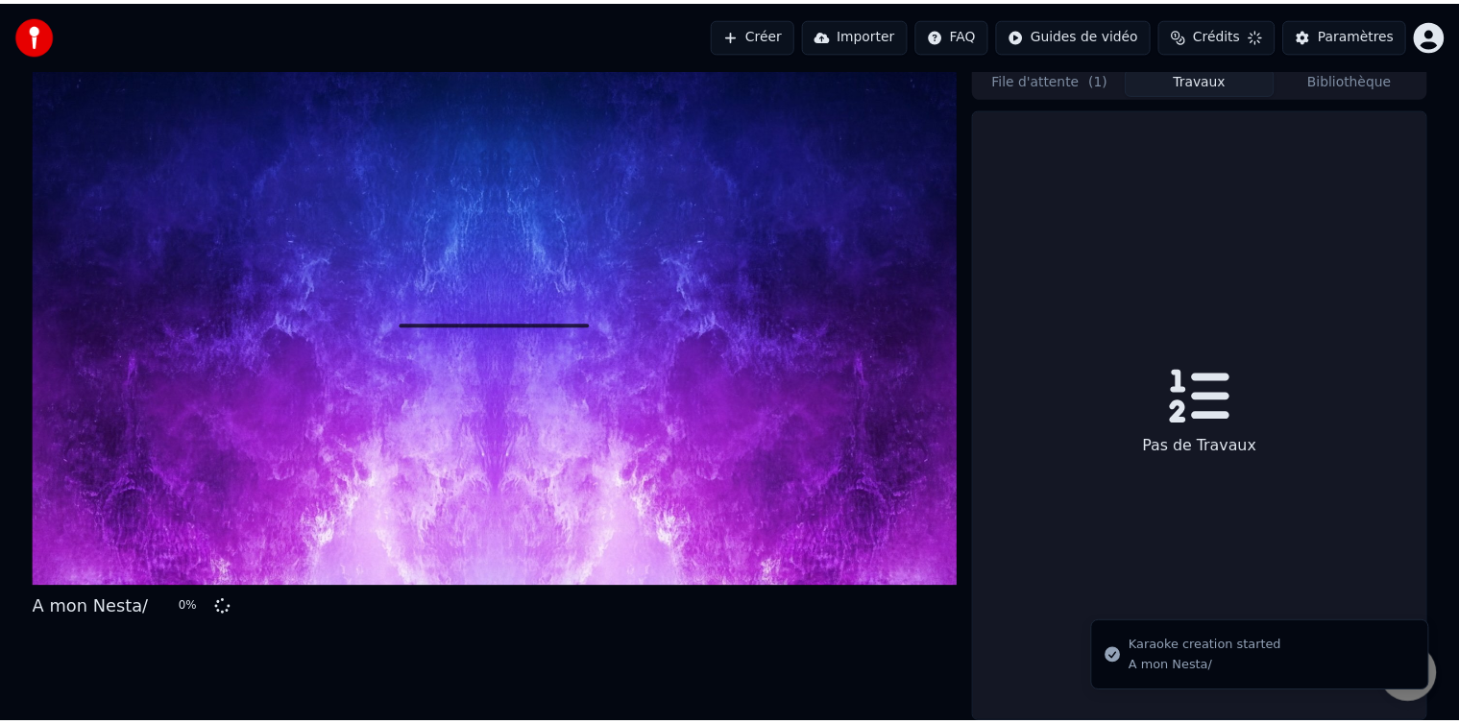
scroll to position [7, 0]
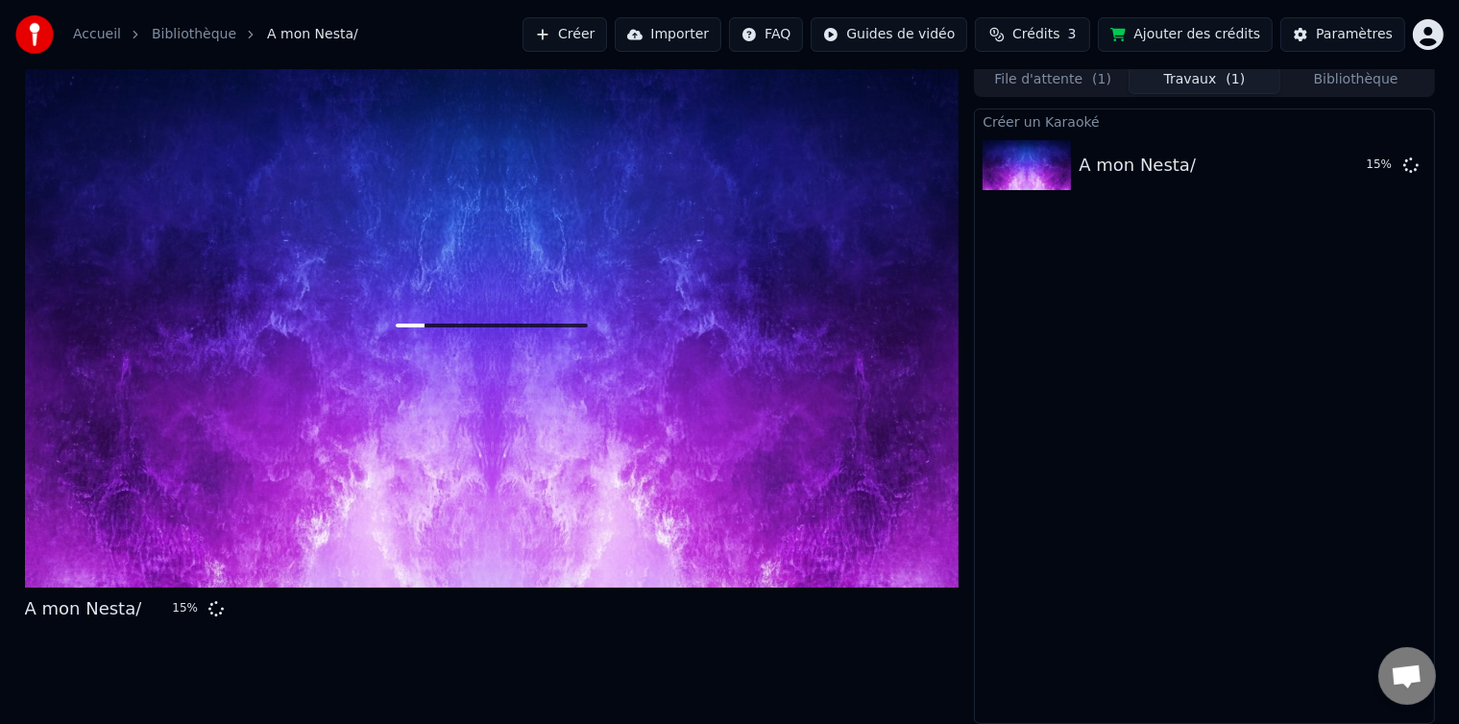
click at [1203, 28] on button "Ajouter des crédits" at bounding box center [1185, 34] width 175 height 35
click at [1334, 36] on div "Paramètres" at bounding box center [1354, 34] width 77 height 19
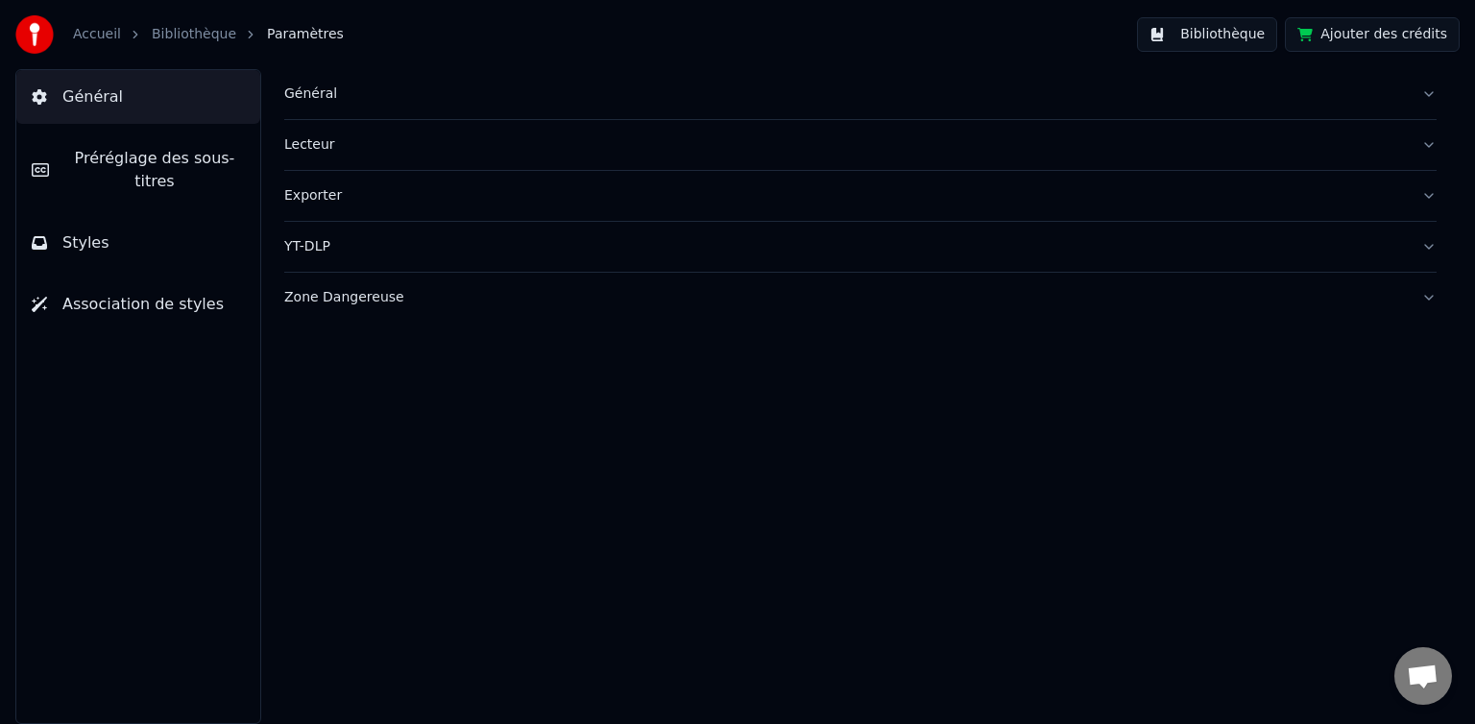
click at [239, 161] on span "Préréglage des sous-titres" at bounding box center [154, 170] width 181 height 46
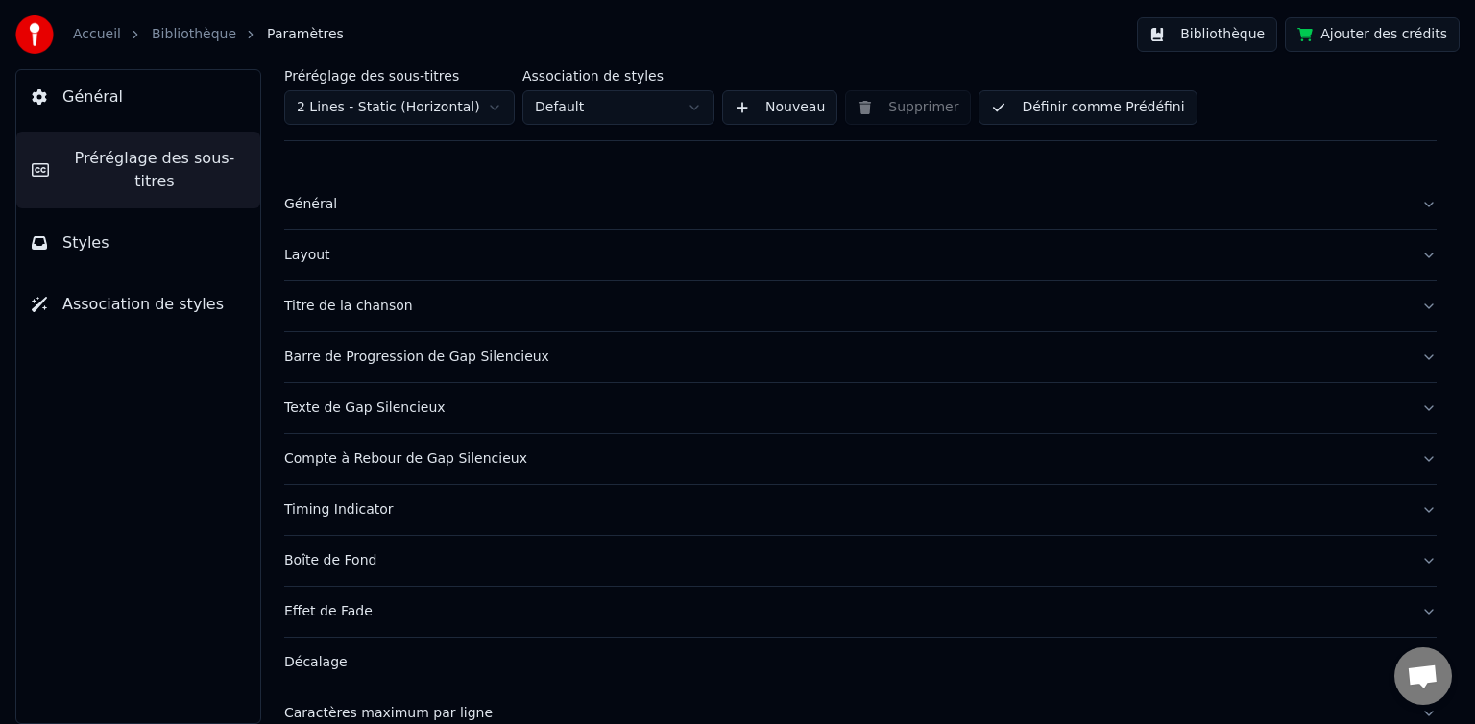
click at [695, 113] on html "Accueil Bibliothèque Paramètres Bibliothèque Ajouter des crédits Général Prérég…" at bounding box center [737, 362] width 1475 height 724
click at [695, 109] on html "Accueil Bibliothèque Paramètres Bibliothèque Ajouter des crédits Général Prérég…" at bounding box center [737, 362] width 1475 height 724
click at [1414, 214] on button "Général" at bounding box center [860, 205] width 1153 height 50
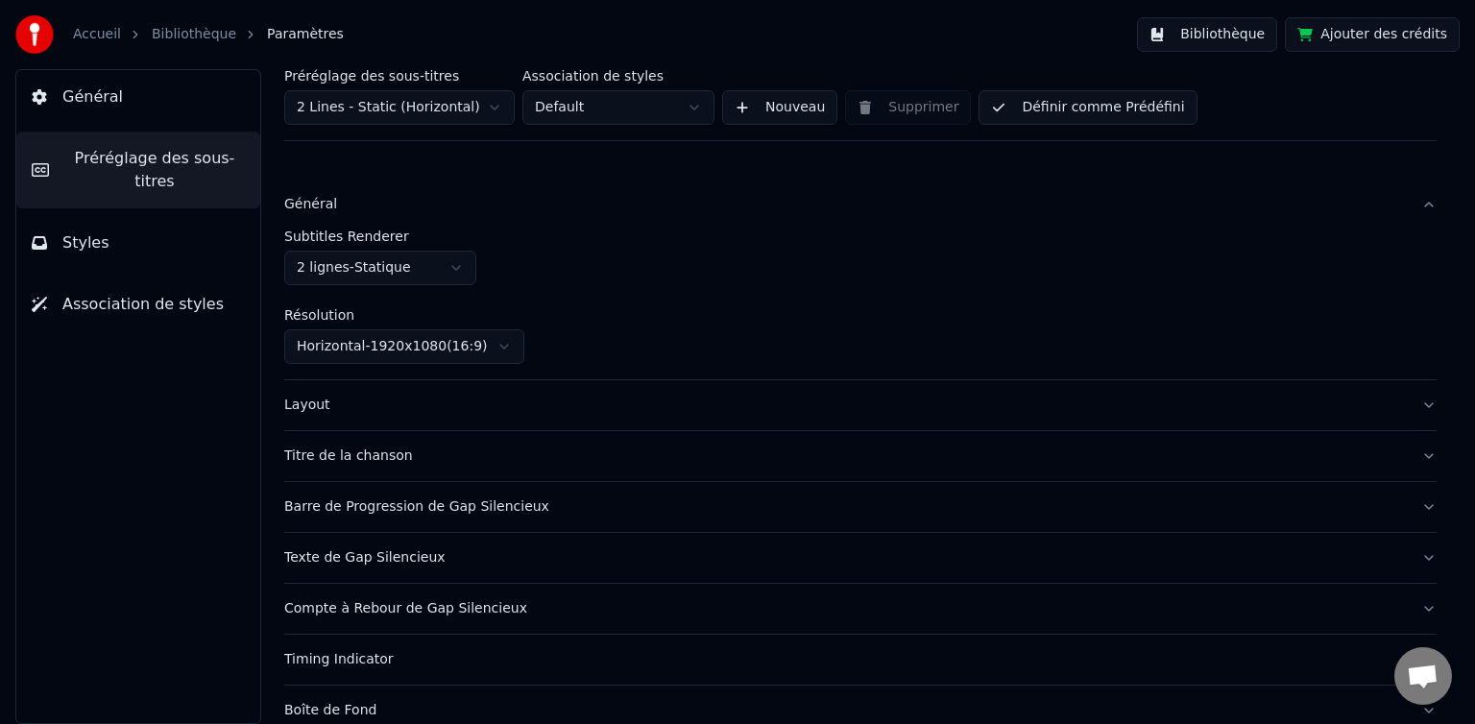
click at [1411, 207] on button "Général" at bounding box center [860, 205] width 1153 height 50
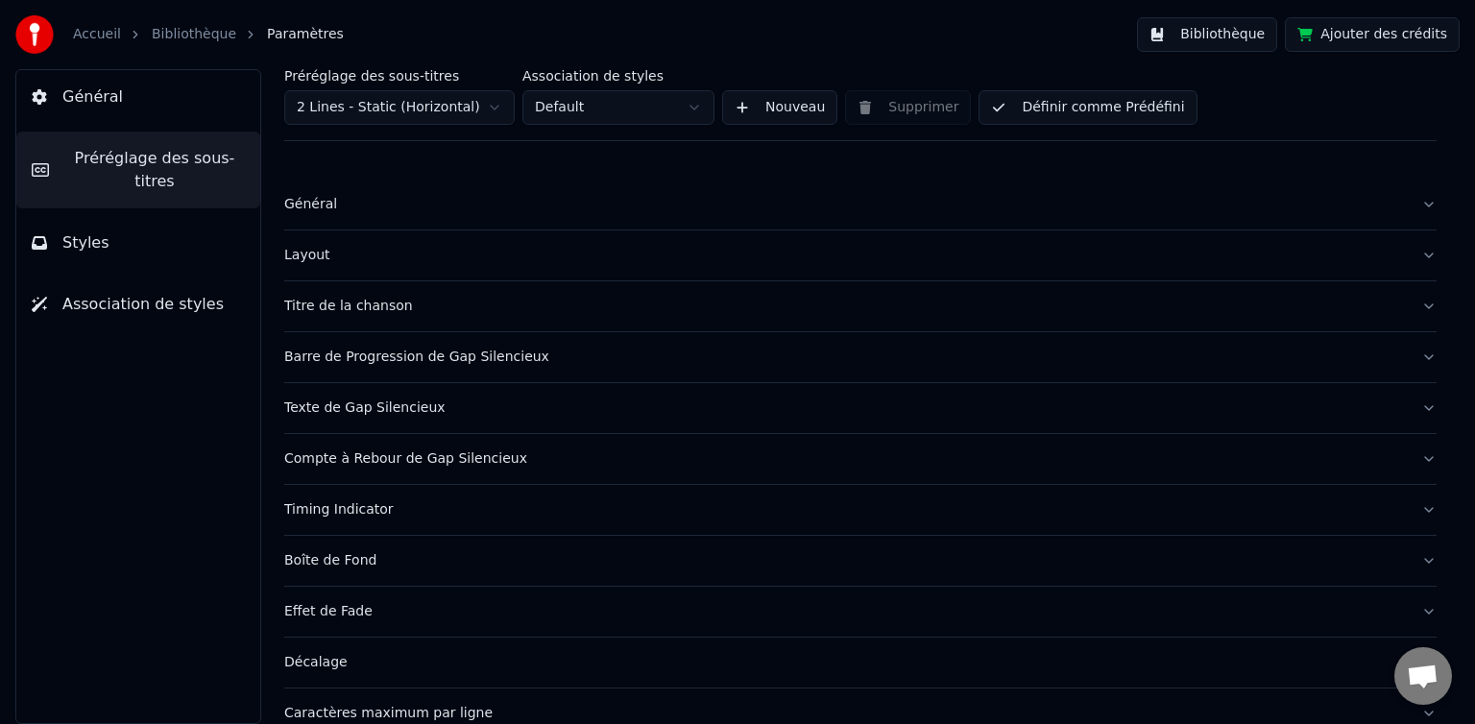
click at [1414, 252] on button "Layout" at bounding box center [860, 256] width 1153 height 50
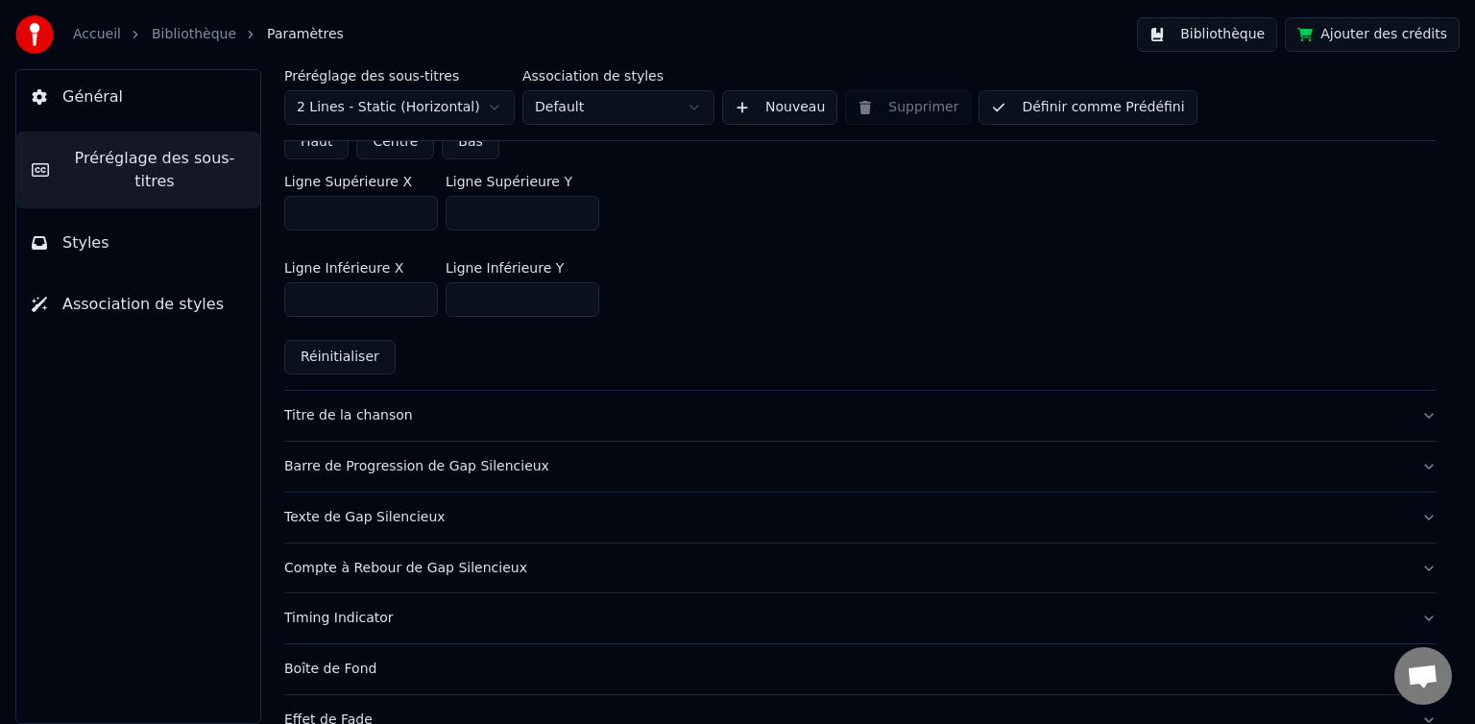
scroll to position [544, 0]
click at [1389, 516] on div "Texte de Gap Silencieux" at bounding box center [845, 515] width 1122 height 19
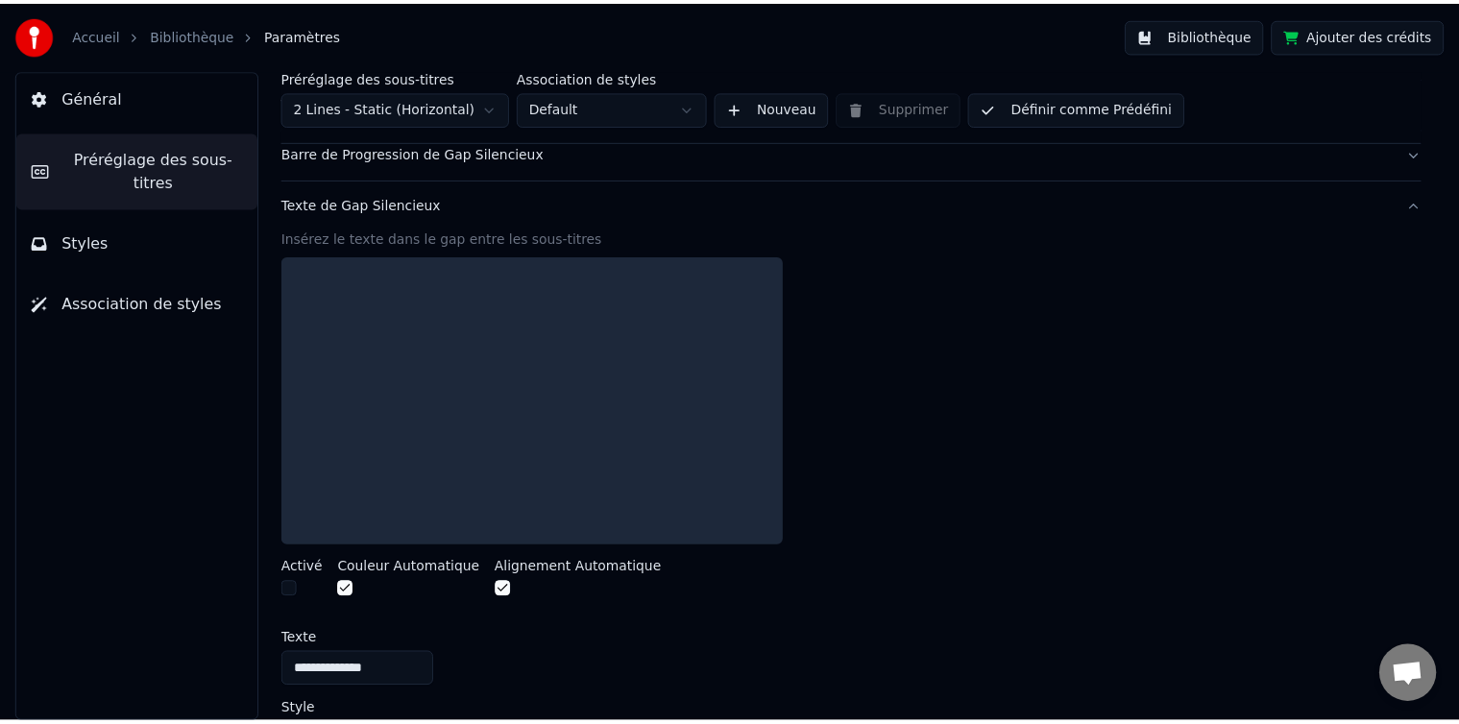
scroll to position [202, 0]
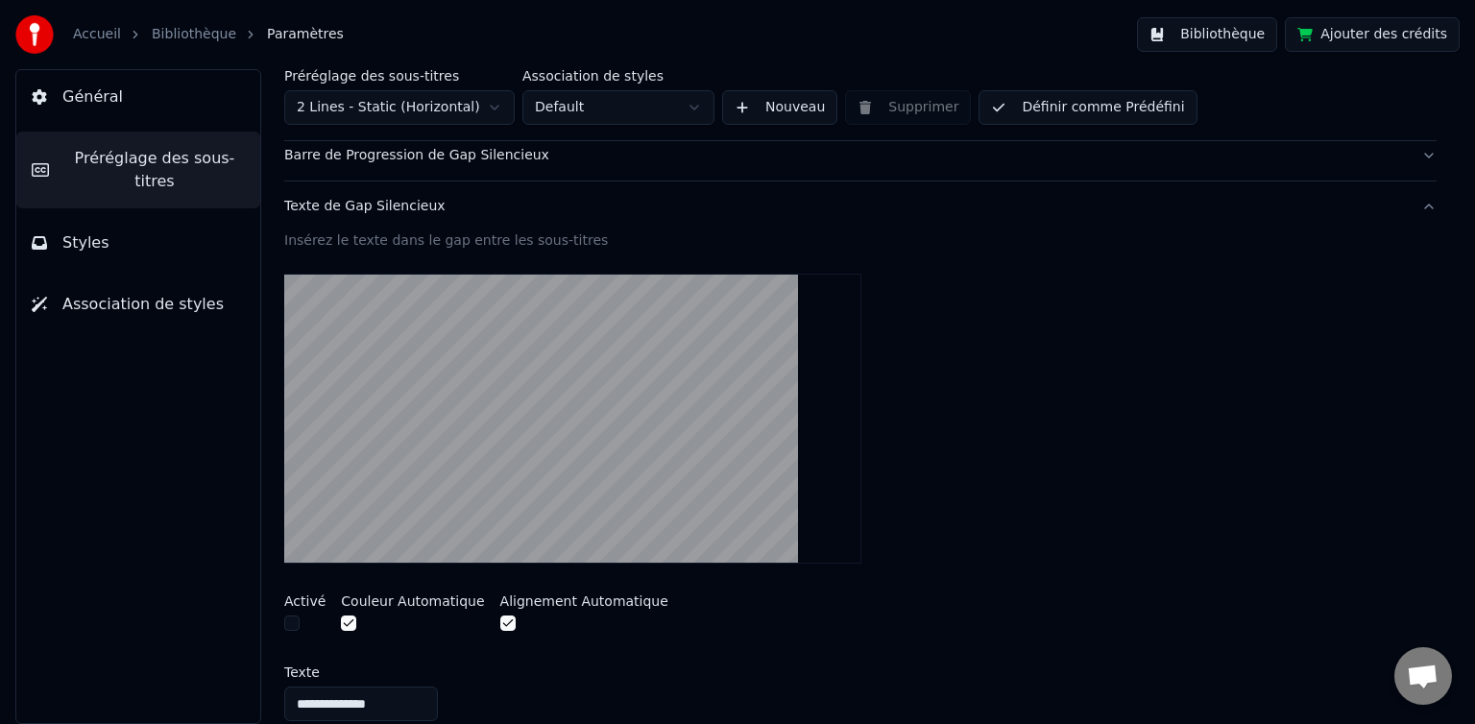
click at [292, 621] on button "button" at bounding box center [291, 623] width 15 height 15
click at [207, 39] on link "Bibliothèque" at bounding box center [194, 34] width 85 height 19
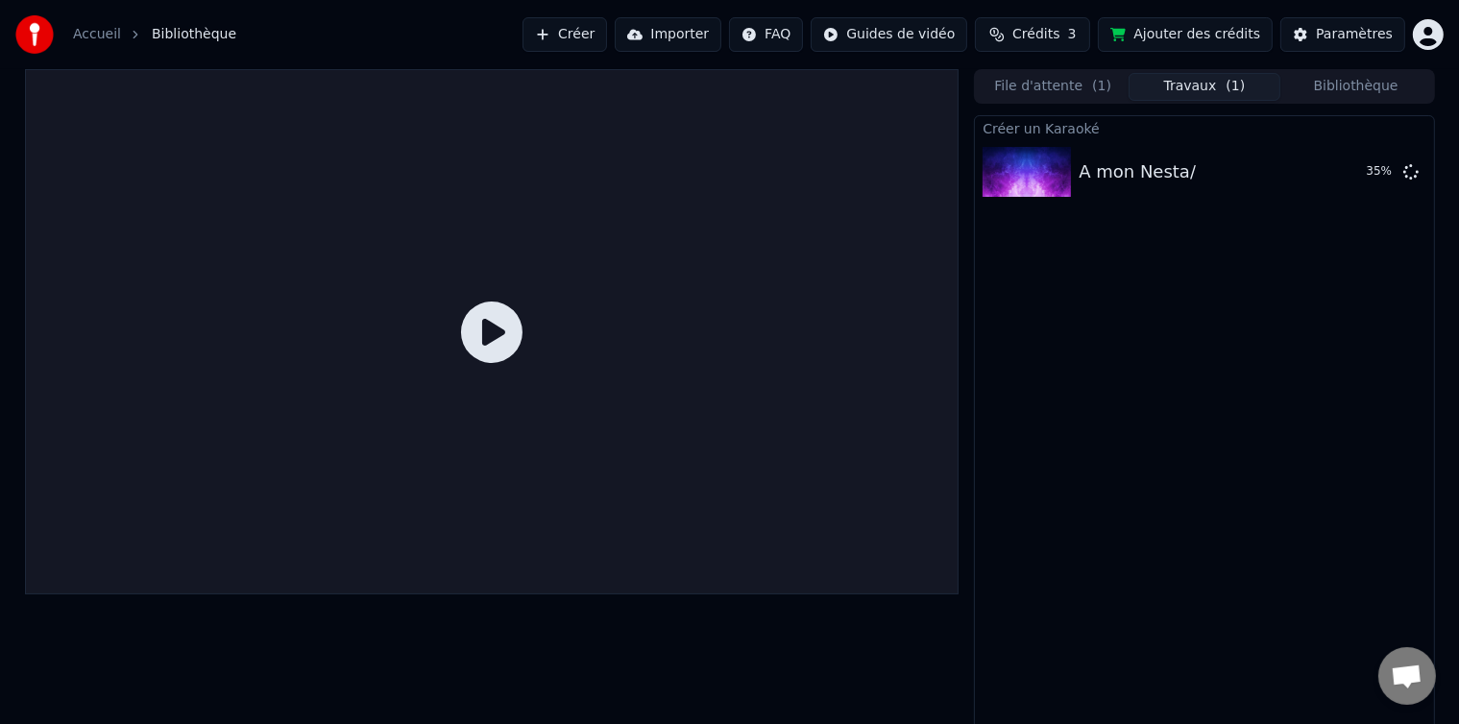
click at [503, 327] on icon at bounding box center [491, 332] width 61 height 61
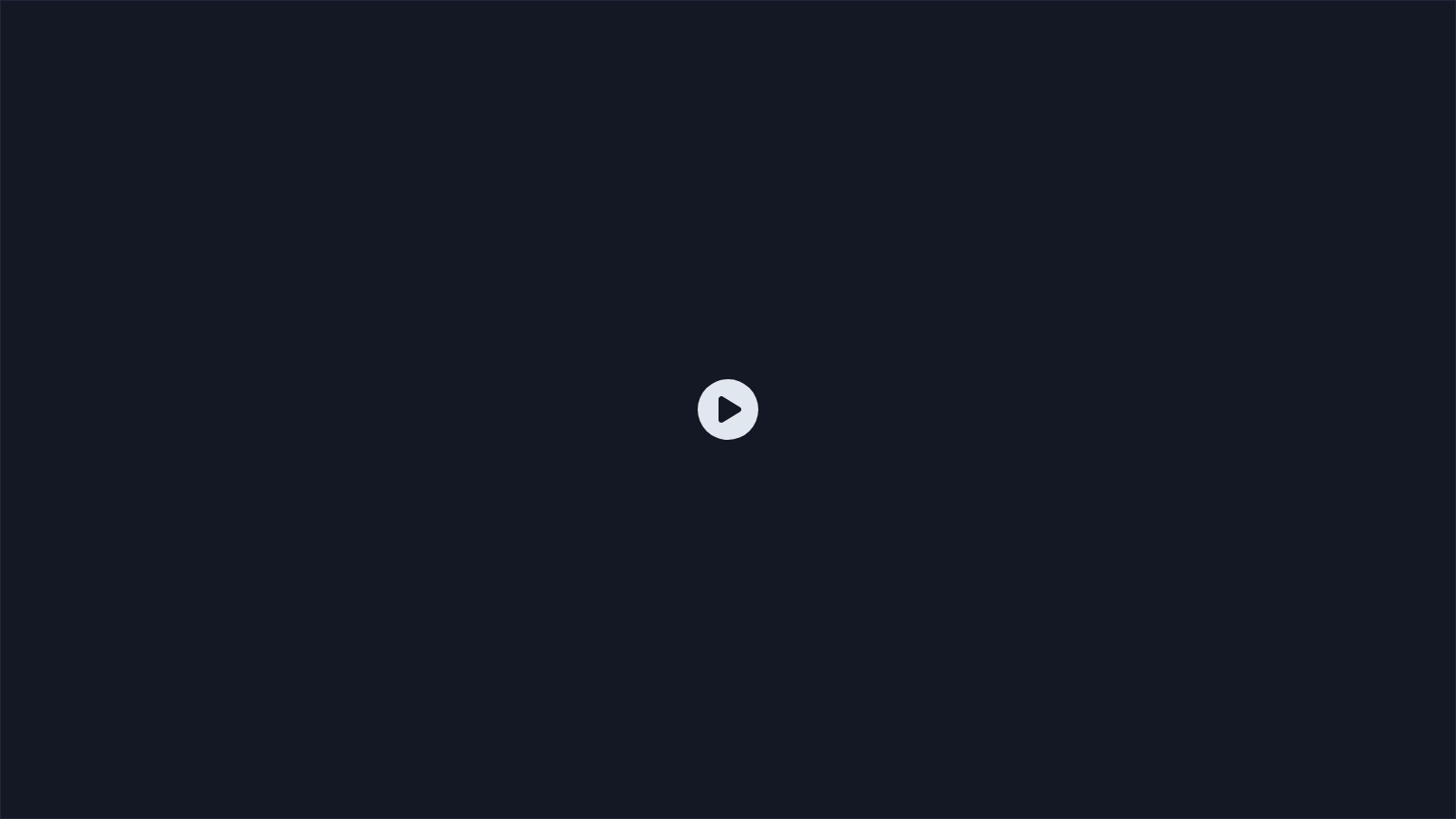
drag, startPoint x: 497, startPoint y: 383, endPoint x: 853, endPoint y: 423, distance: 358.2
click at [853, 423] on div at bounding box center [728, 410] width 1456 height 819
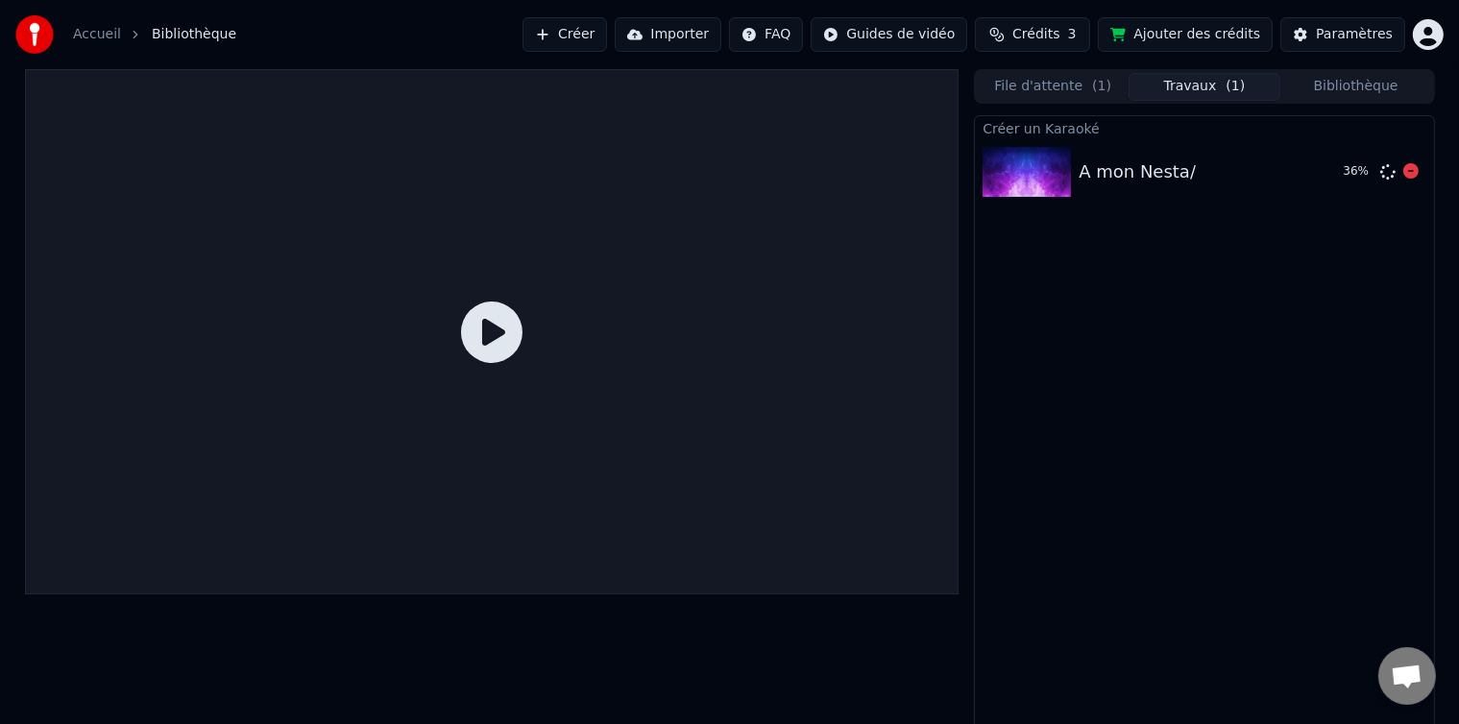
click at [1077, 165] on div at bounding box center [1031, 172] width 96 height 50
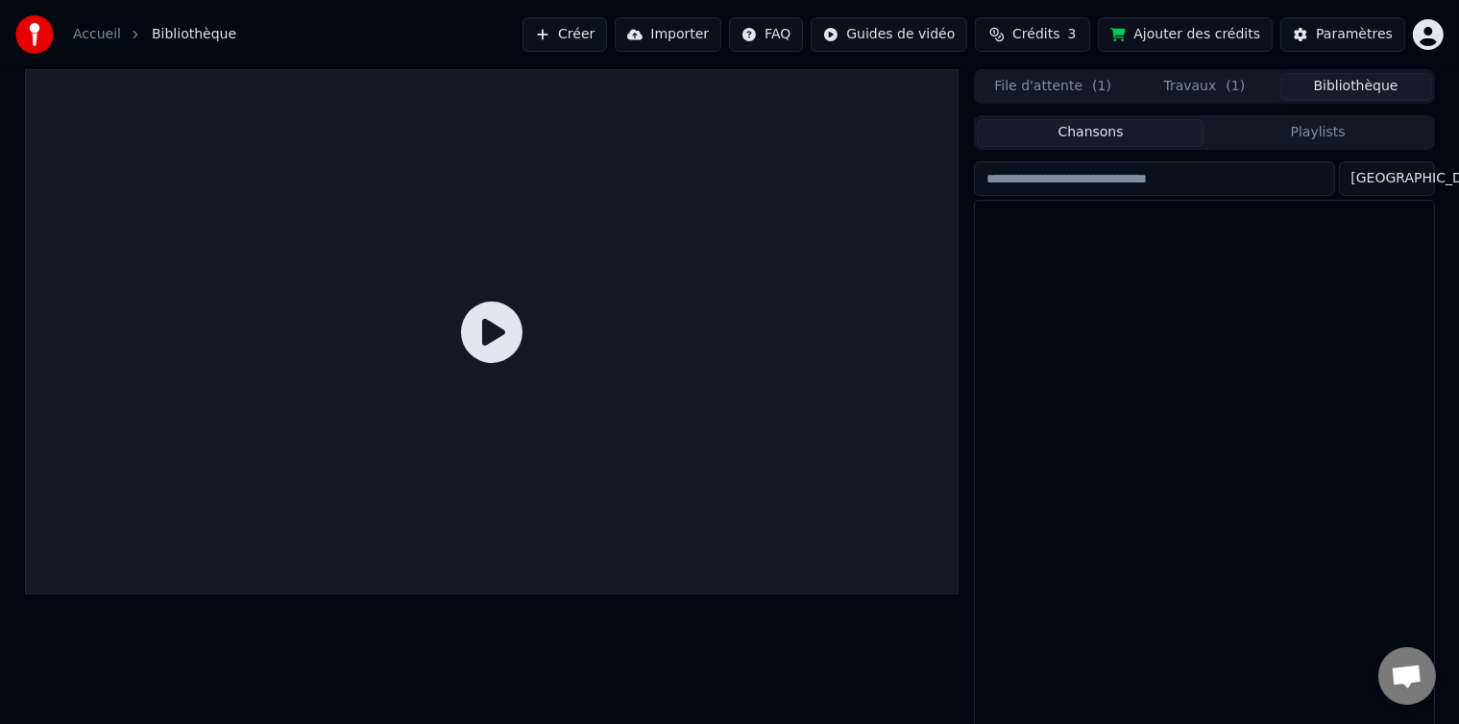
click at [1347, 93] on button "Bibliothèque" at bounding box center [1356, 87] width 152 height 28
click at [1124, 235] on div "A mon" at bounding box center [1243, 223] width 328 height 27
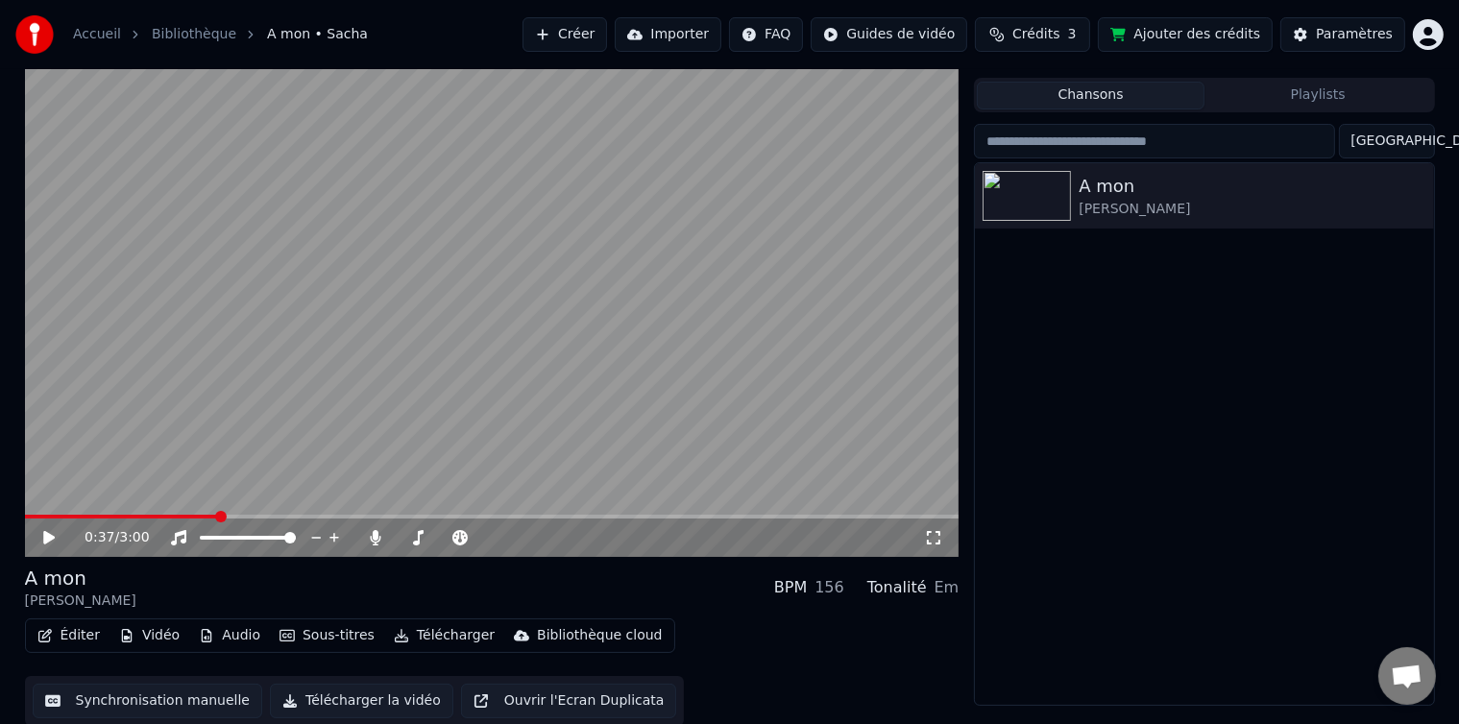
scroll to position [39, 0]
click at [51, 540] on icon at bounding box center [62, 535] width 45 height 15
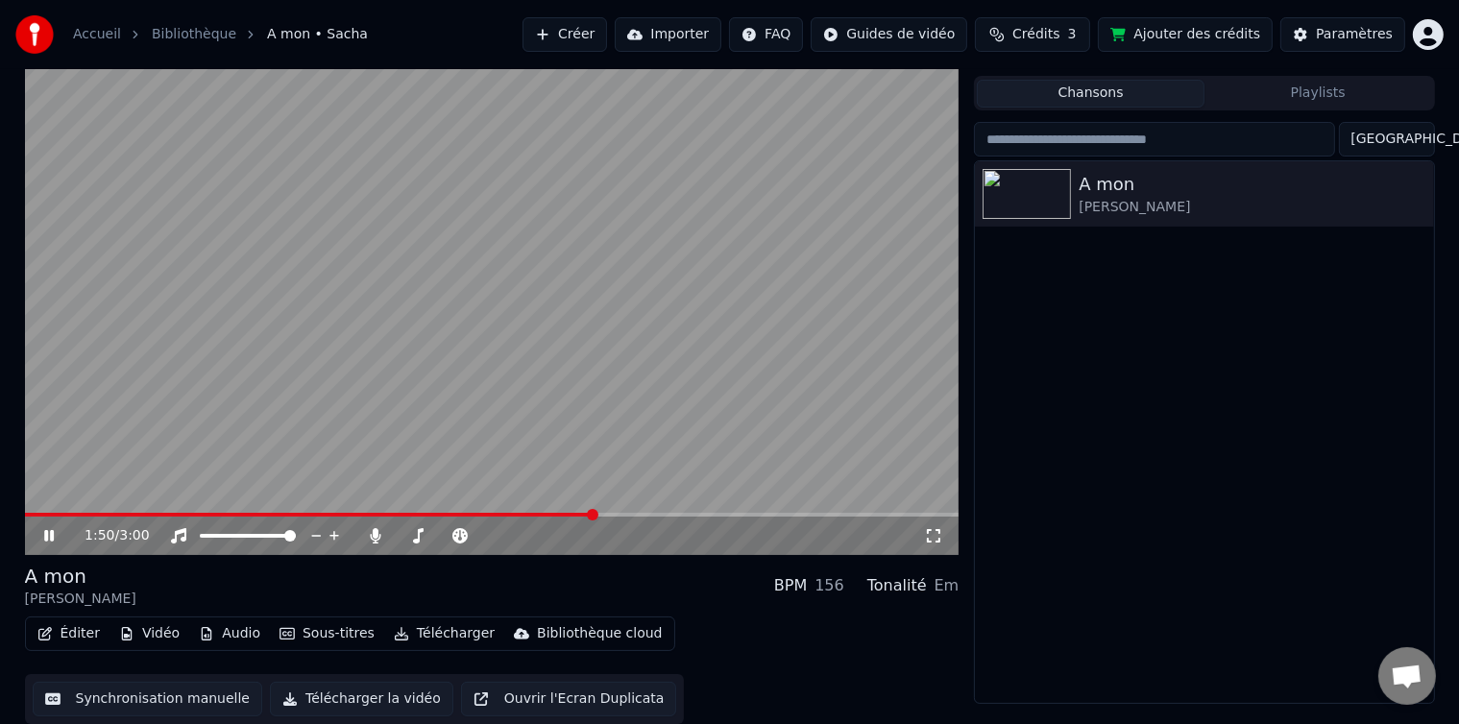
click at [184, 34] on link "Bibliothèque" at bounding box center [194, 34] width 85 height 19
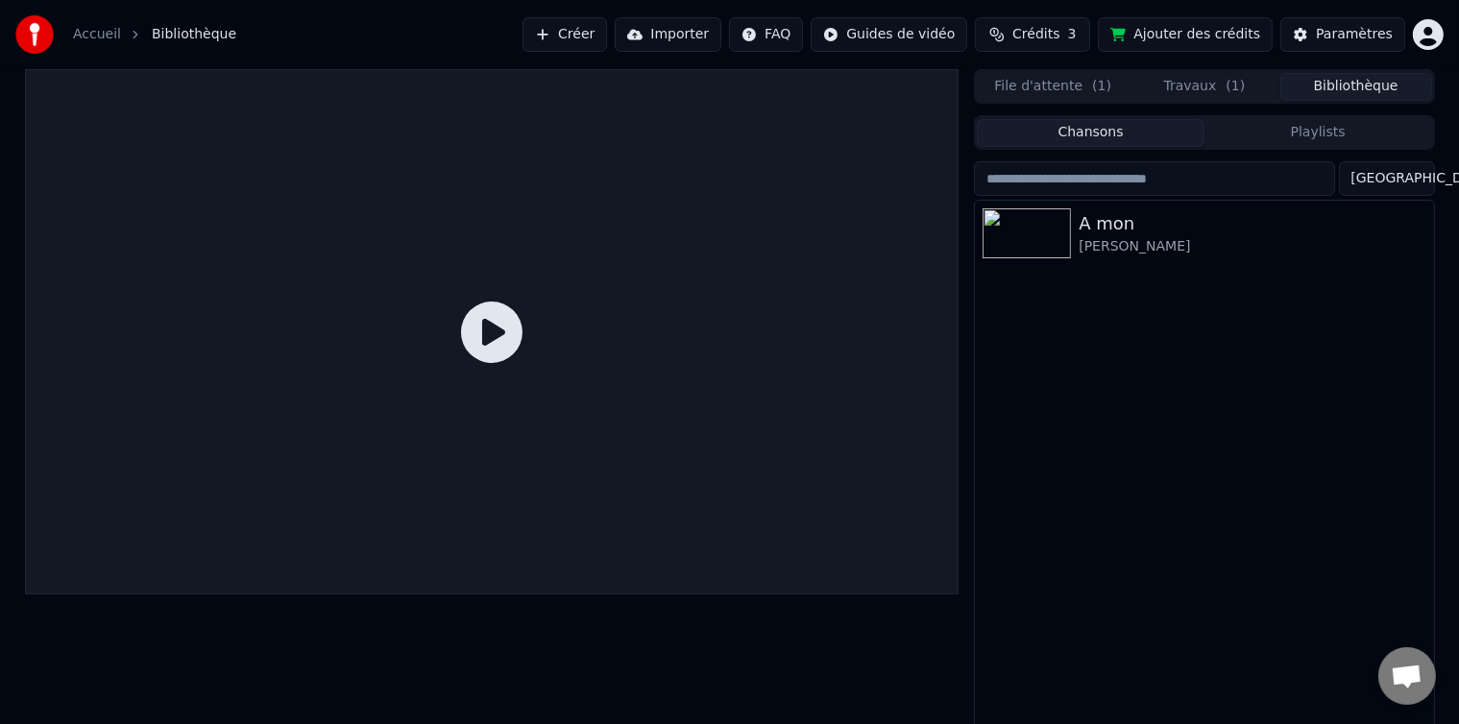
click at [1210, 92] on button "Travaux ( 1 )" at bounding box center [1205, 87] width 152 height 28
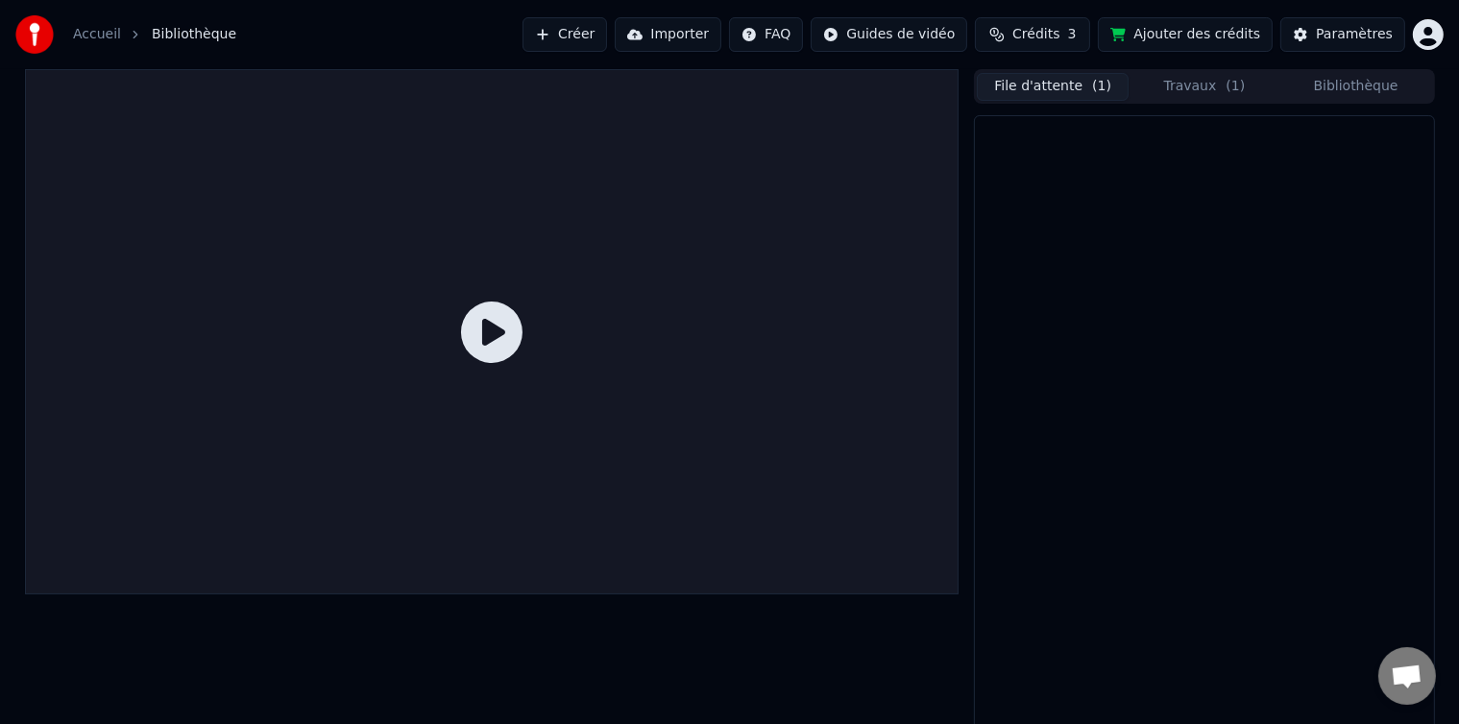
click at [1053, 96] on button "File d'attente ( 1 )" at bounding box center [1053, 87] width 152 height 28
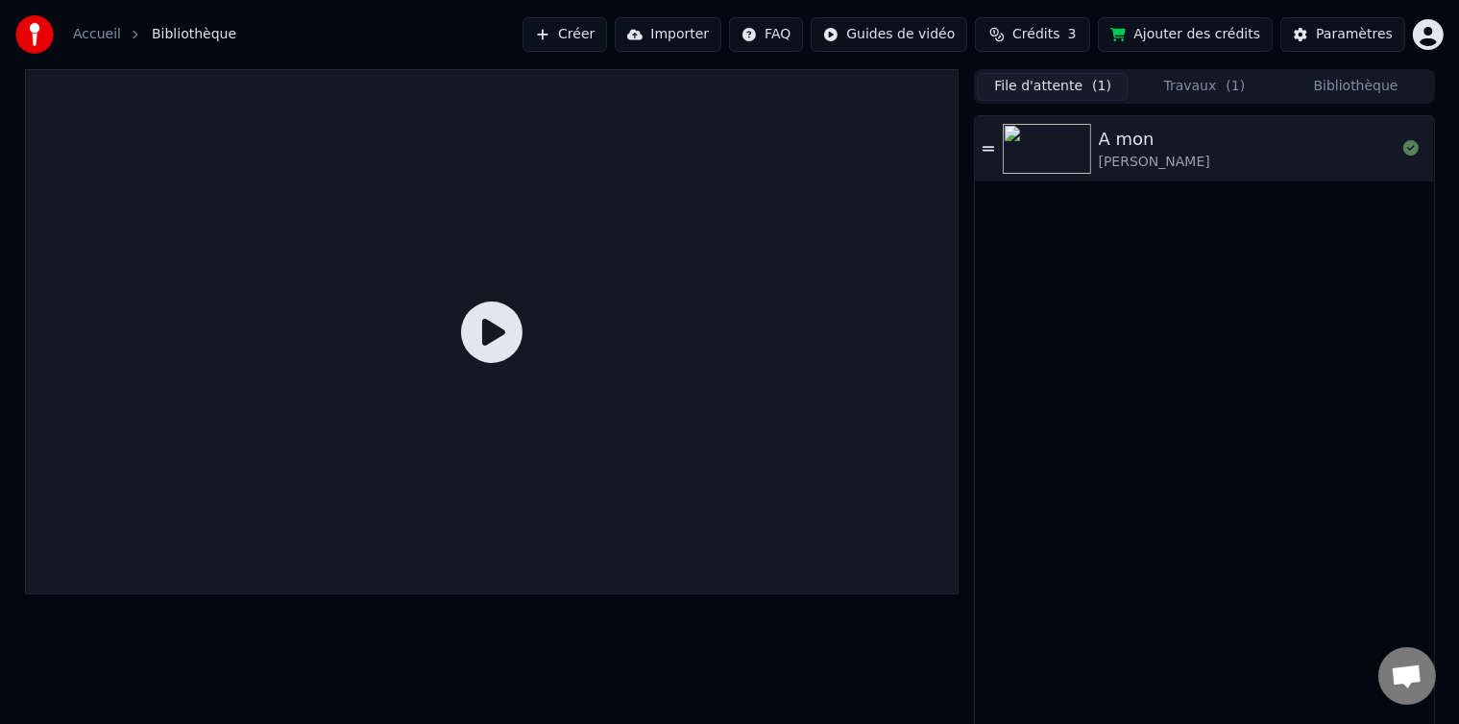
click at [1180, 77] on button "Travaux ( 1 )" at bounding box center [1205, 87] width 152 height 28
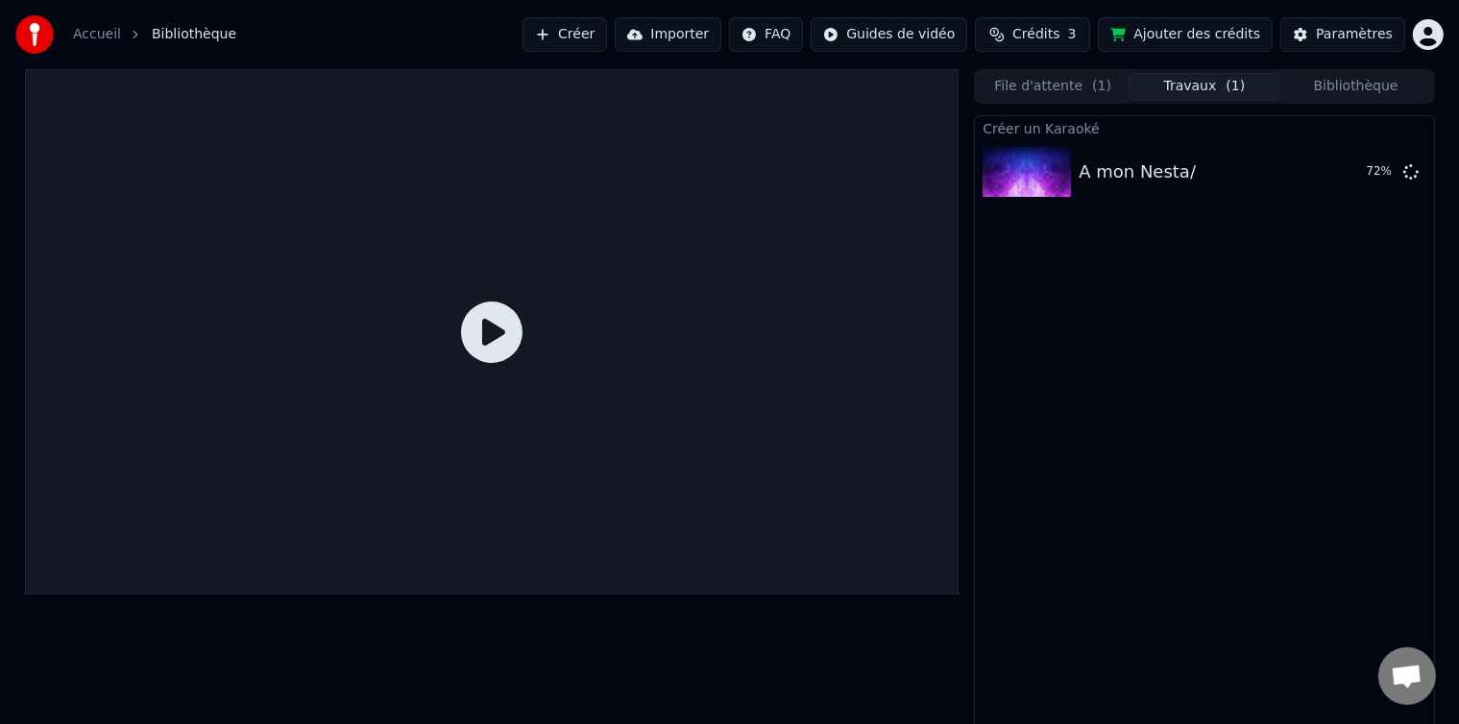
click at [1088, 92] on button "File d'attente ( 1 )" at bounding box center [1053, 87] width 152 height 28
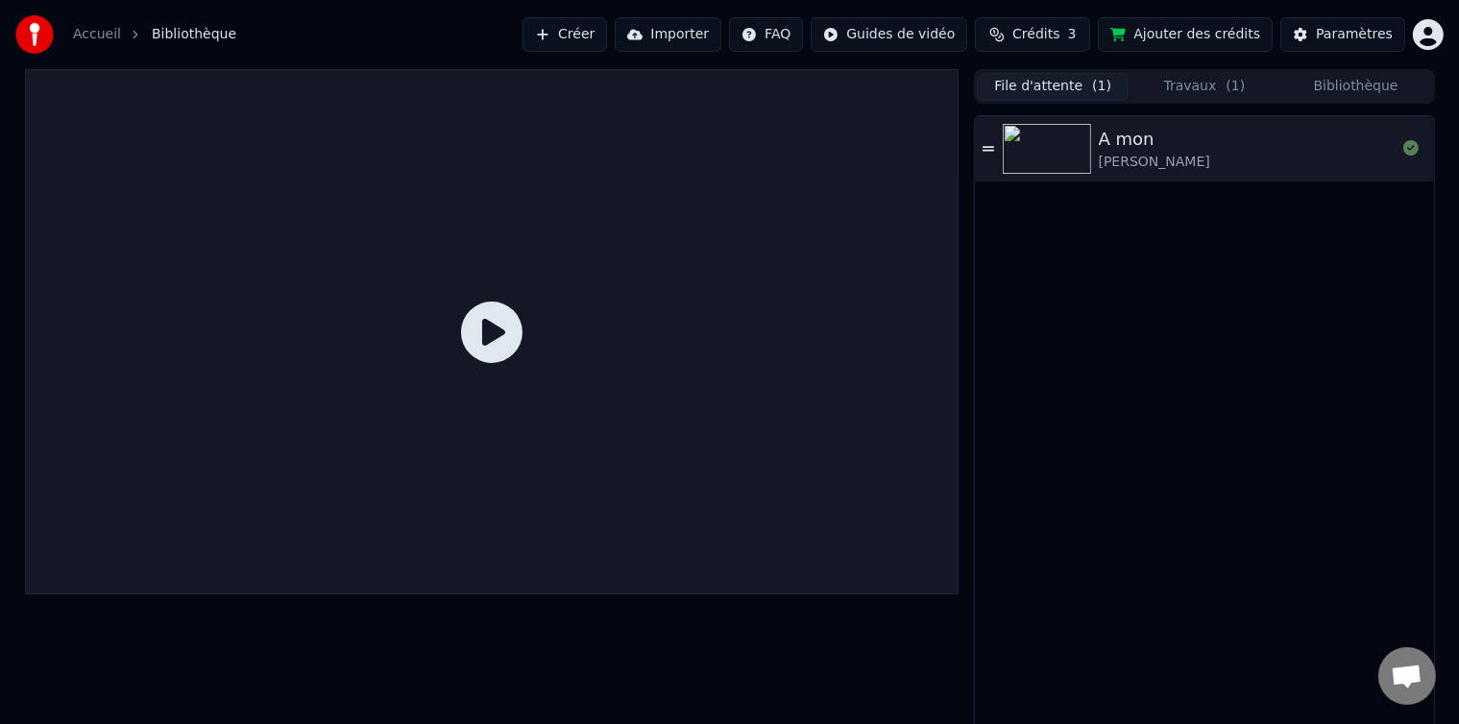
click at [1176, 89] on button "Travaux ( 1 )" at bounding box center [1205, 87] width 152 height 28
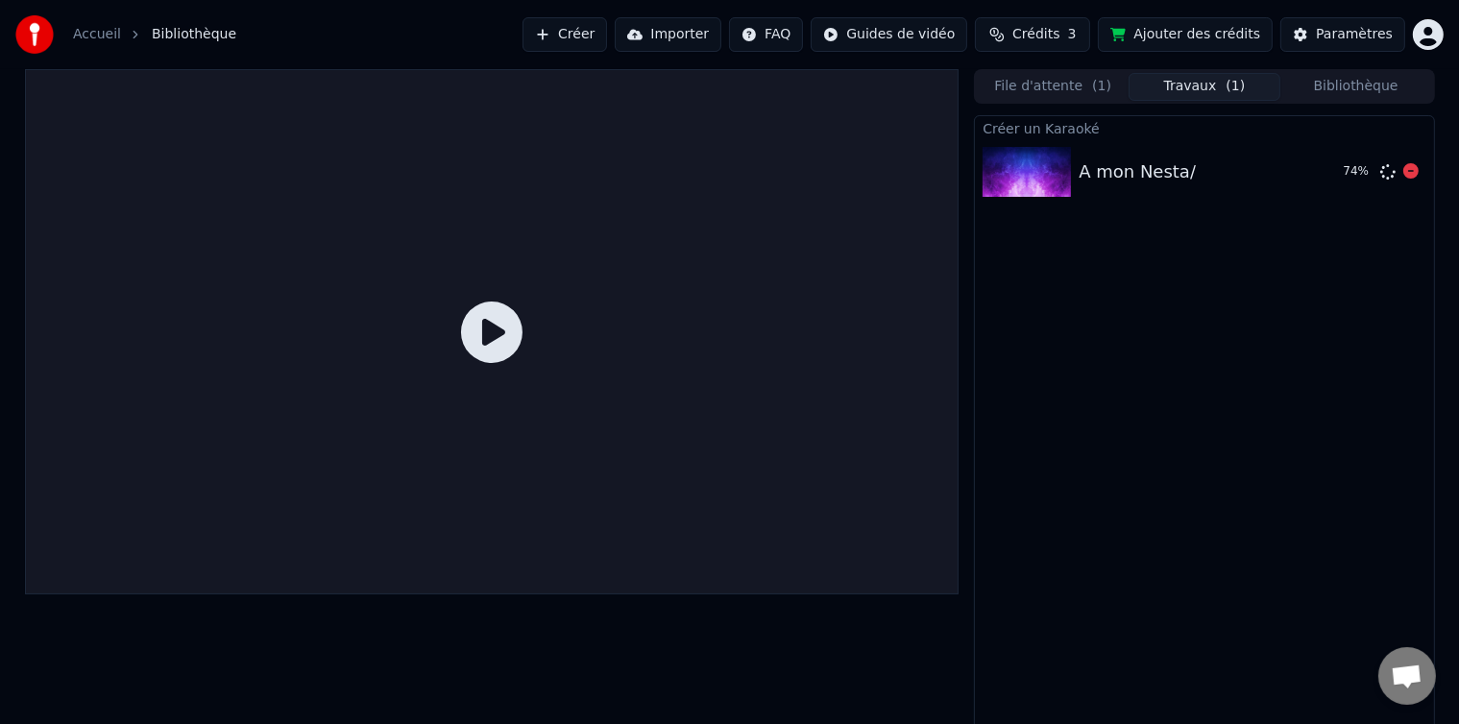
click at [1039, 180] on img at bounding box center [1027, 172] width 88 height 50
click at [477, 346] on icon at bounding box center [491, 332] width 61 height 61
click at [1308, 101] on div "File d'attente ( 1 ) Travaux ( 1 ) Bibliothèque" at bounding box center [1204, 86] width 460 height 35
click at [1368, 170] on button "Jouer" at bounding box center [1361, 172] width 67 height 35
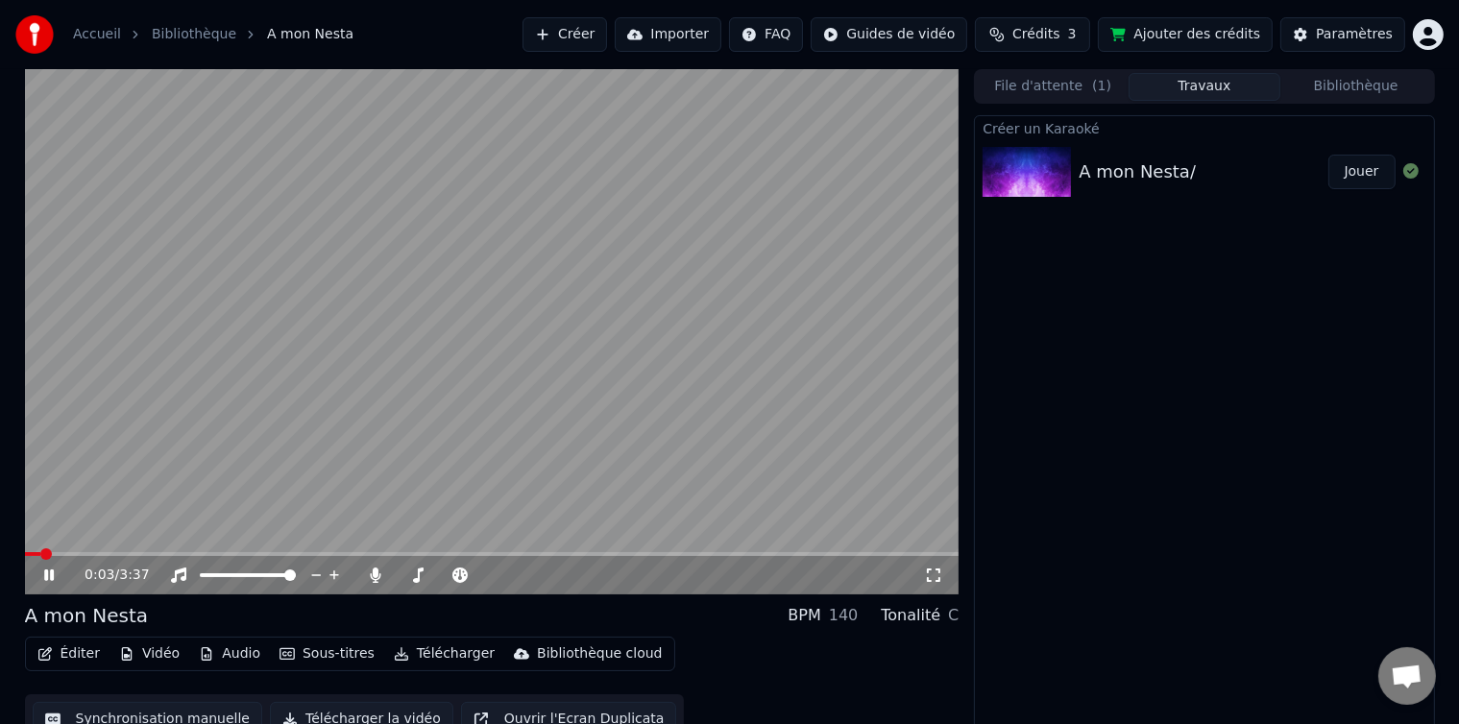
click at [37, 576] on div "0:03 / 3:37" at bounding box center [492, 575] width 919 height 19
click at [52, 581] on icon at bounding box center [62, 575] width 45 height 15
click at [25, 560] on span at bounding box center [31, 554] width 12 height 12
click at [52, 580] on icon at bounding box center [62, 575] width 45 height 15
click at [934, 575] on icon at bounding box center [933, 575] width 19 height 15
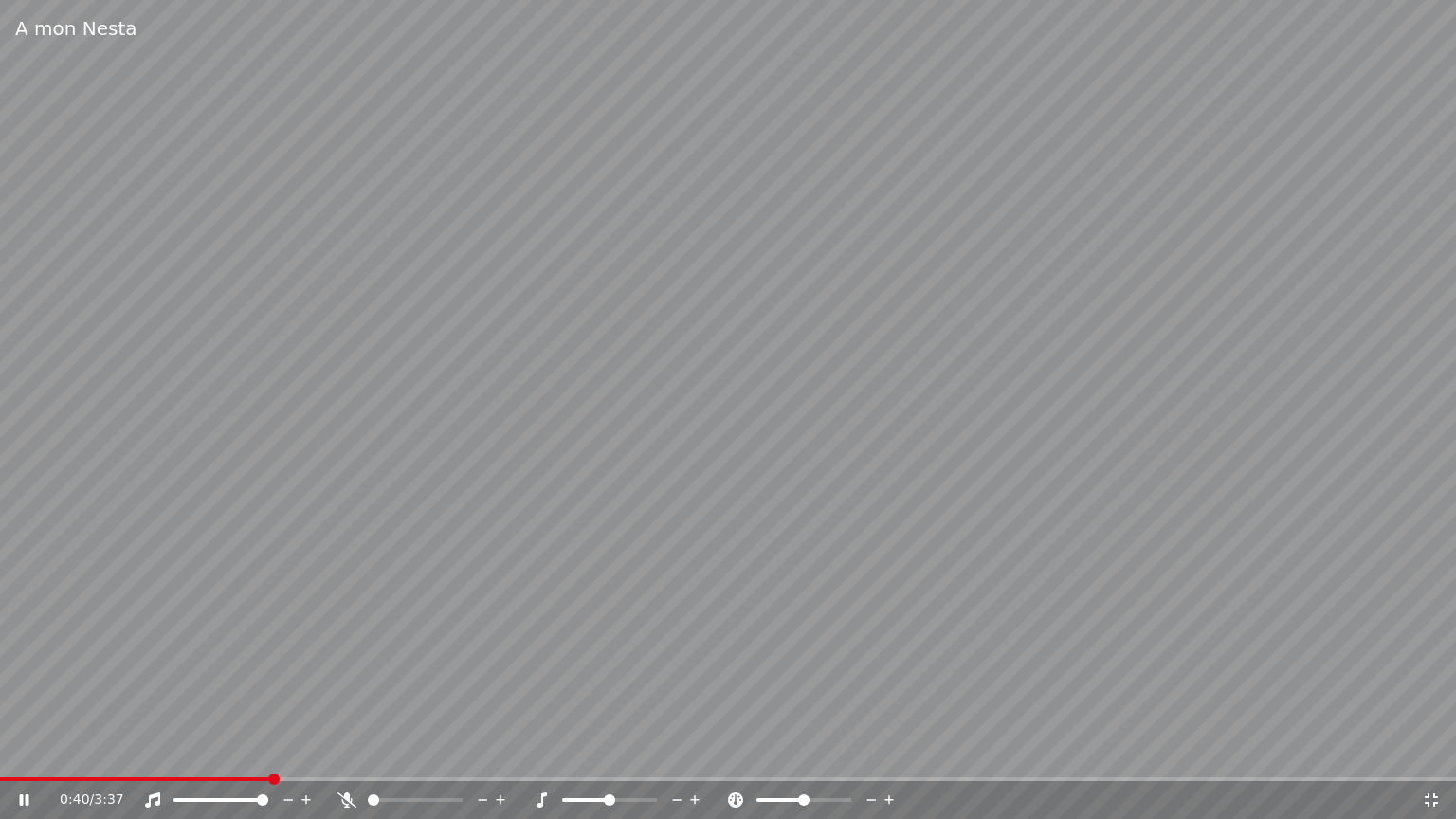
click at [368, 713] on span at bounding box center [374, 800] width 12 height 12
click at [376, 713] on span at bounding box center [374, 800] width 12 height 12
click at [383, 713] on span at bounding box center [416, 800] width 95 height 4
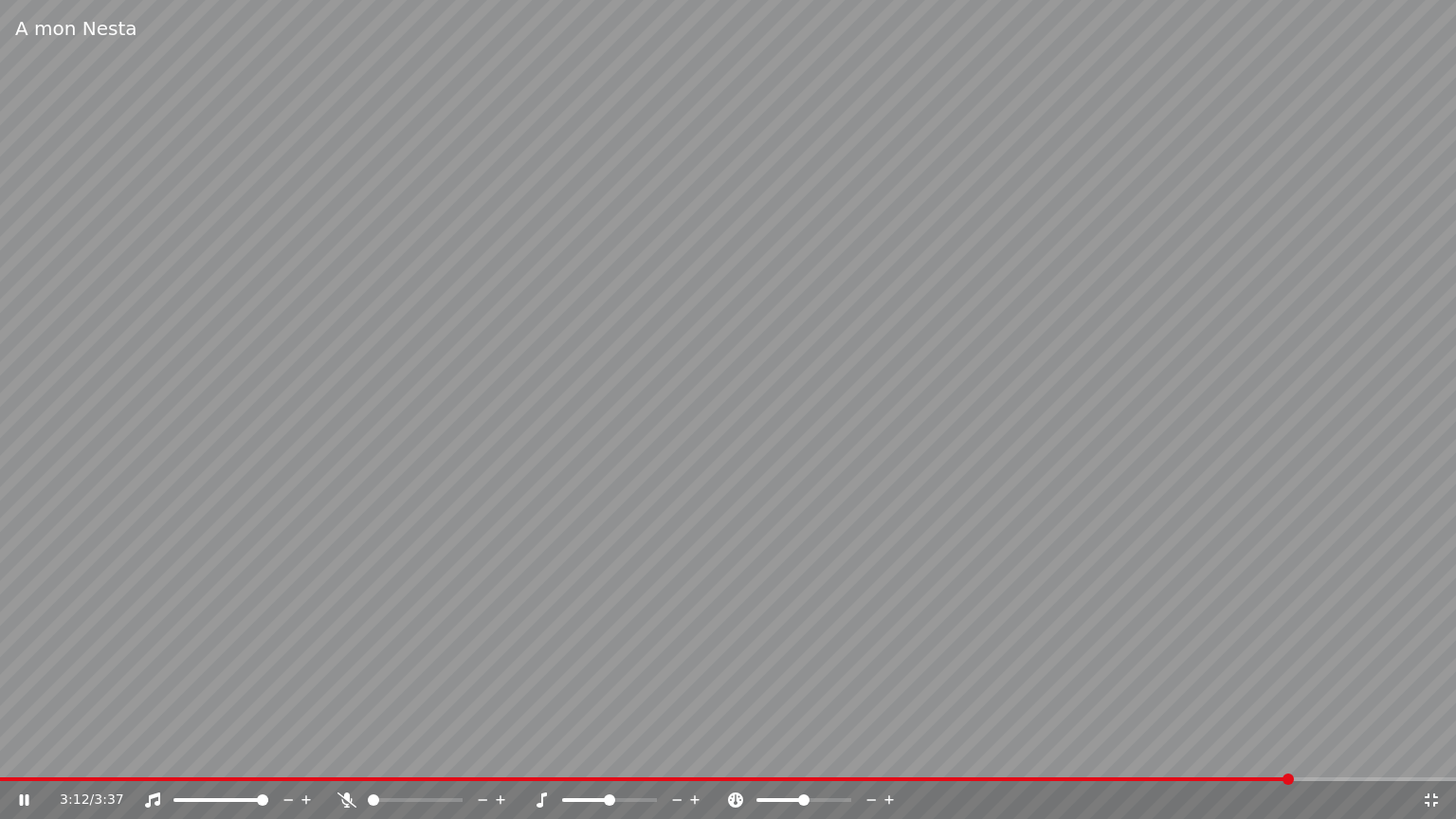
click at [368, 713] on span at bounding box center [416, 800] width 95 height 4
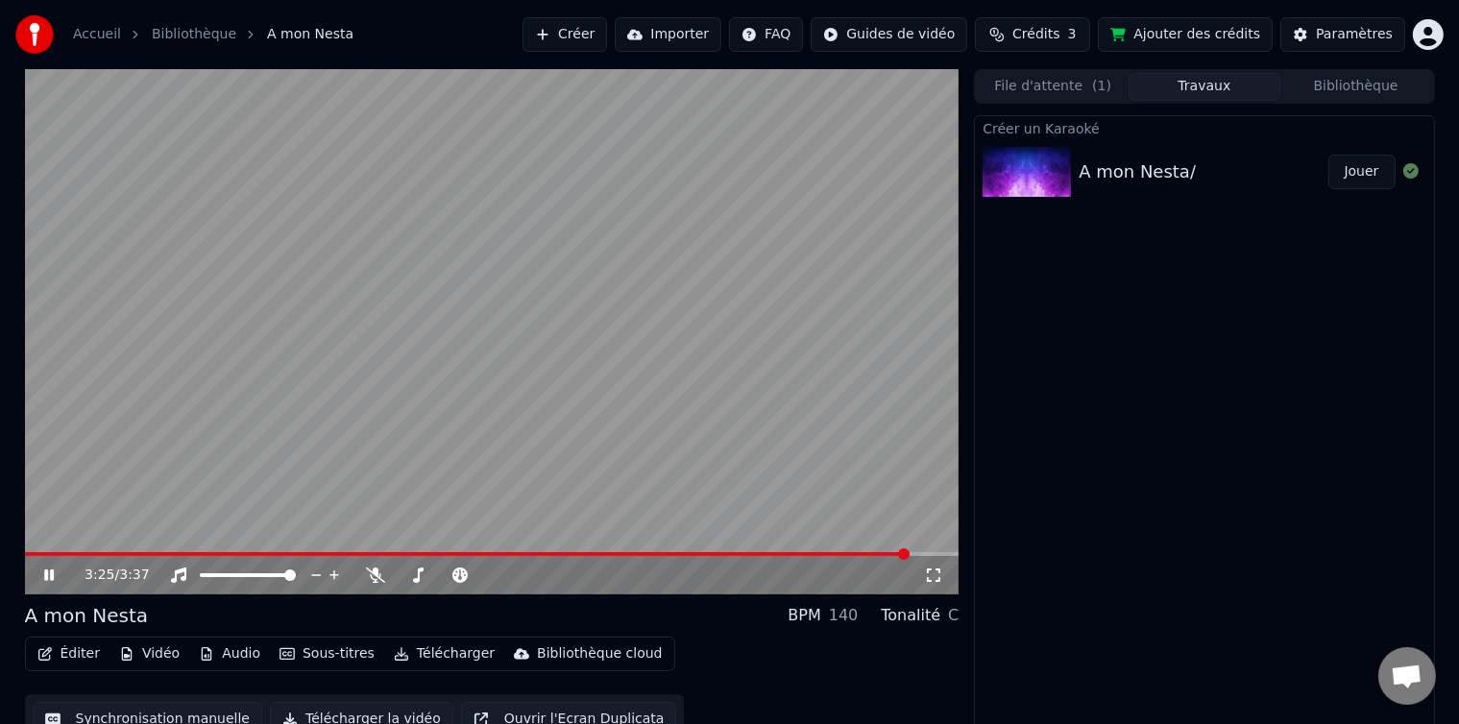
click at [45, 569] on icon at bounding box center [62, 575] width 45 height 15
click at [1245, 417] on div "Créer un Karaoké A mon Nesta/ Jouer" at bounding box center [1204, 423] width 460 height 616
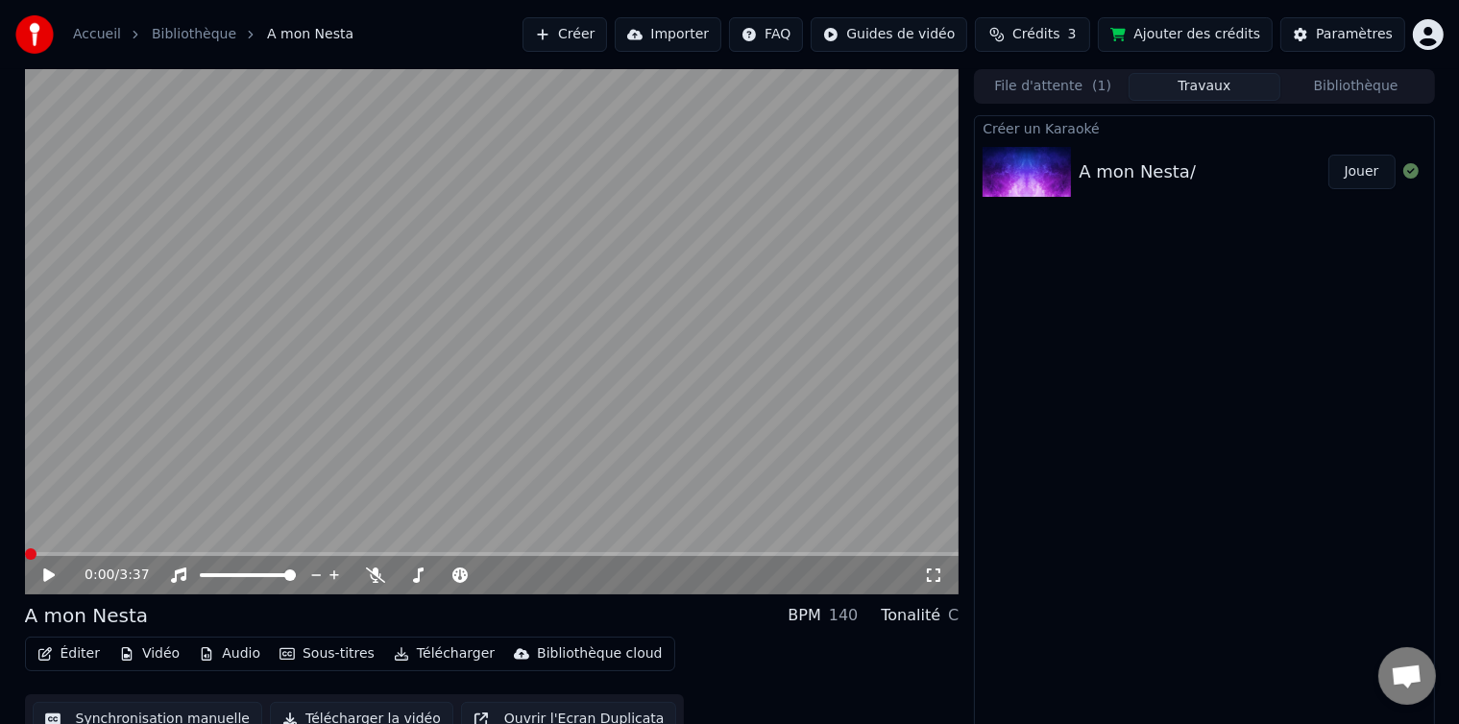
click at [25, 560] on span at bounding box center [31, 554] width 12 height 12
click at [296, 581] on span at bounding box center [290, 576] width 12 height 12
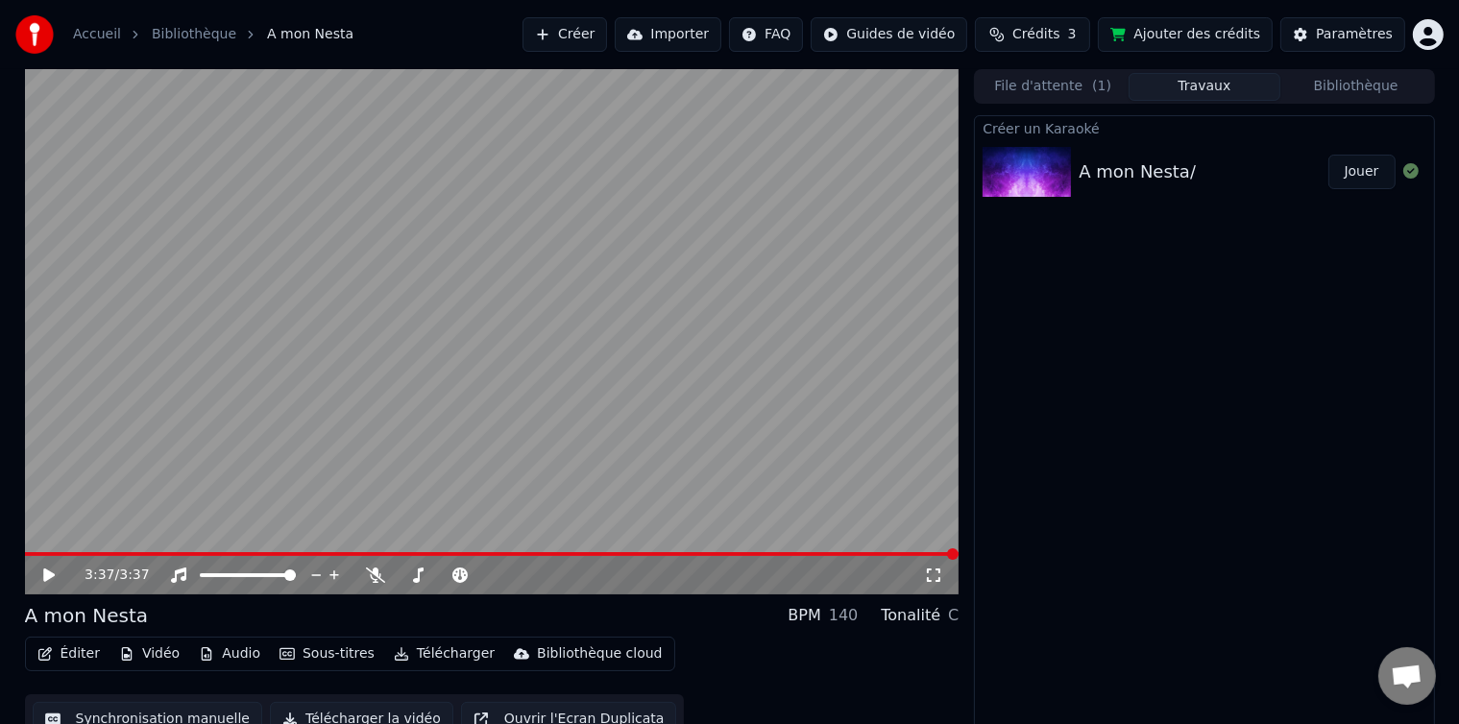
click at [1391, 89] on button "Bibliothèque" at bounding box center [1356, 87] width 152 height 28
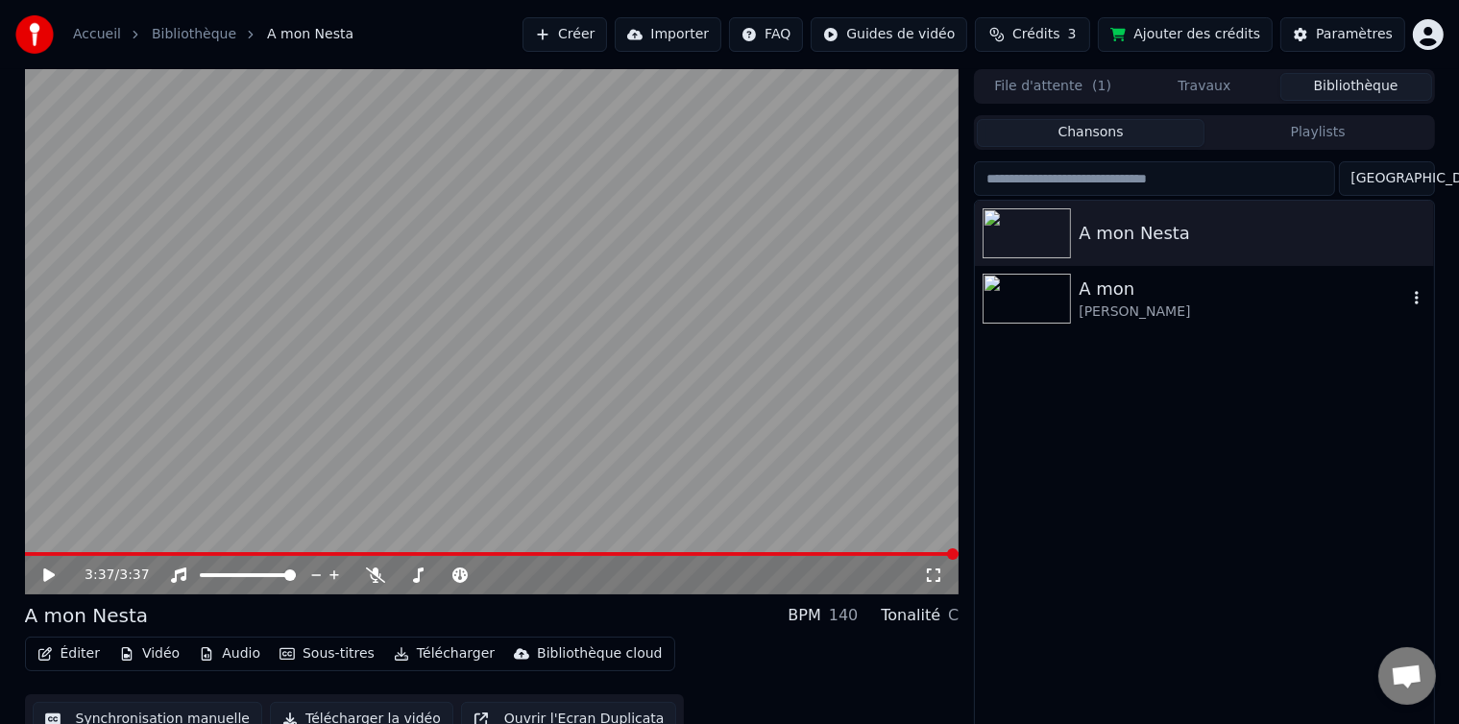
click at [1135, 307] on div "[PERSON_NAME]" at bounding box center [1243, 312] width 328 height 19
